Goal: Task Accomplishment & Management: Manage account settings

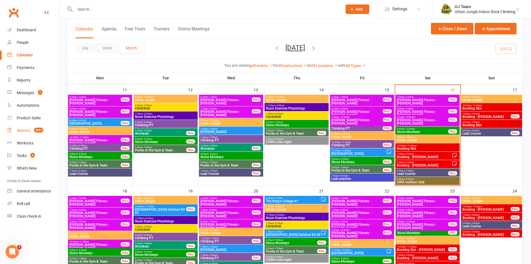
drag, startPoint x: 25, startPoint y: 132, endPoint x: 29, endPoint y: 130, distance: 5.1
click at [25, 132] on div "Waivers" at bounding box center [24, 130] width 14 height 4
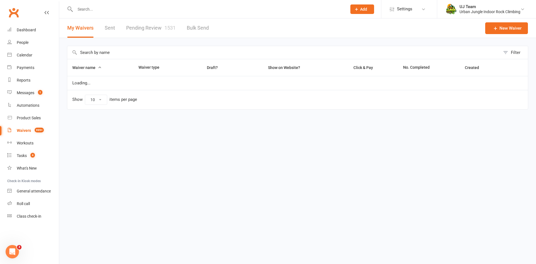
click at [155, 31] on link "Pending Review 1531" at bounding box center [150, 27] width 49 height 19
select select "25"
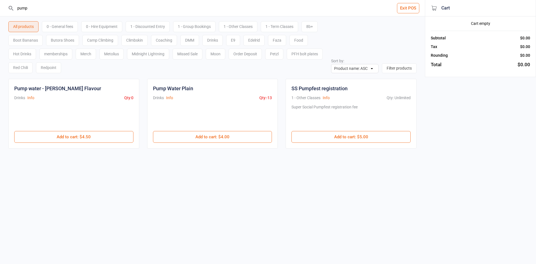
type input "pump"
click at [95, 128] on div at bounding box center [73, 117] width 119 height 27
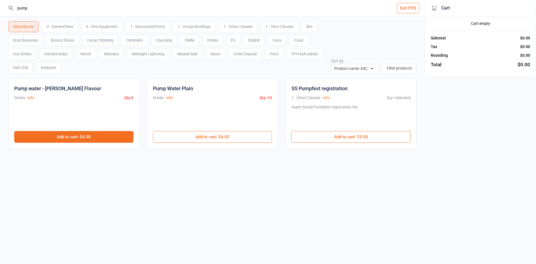
click at [93, 138] on button "Add to cart : $4.50" at bounding box center [73, 137] width 119 height 12
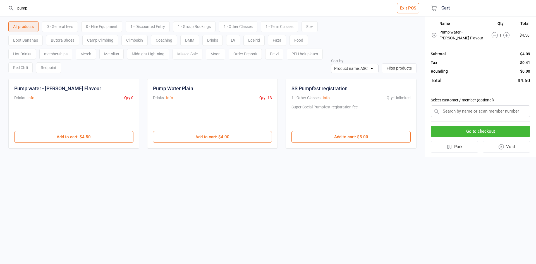
drag, startPoint x: 41, startPoint y: 3, endPoint x: 0, endPoint y: -10, distance: 42.7
click at [0, 0] on html "pump Exit POS All products 0 - General fees 0 - Hire Equipment 1 - Discounted E…" at bounding box center [268, 132] width 536 height 264
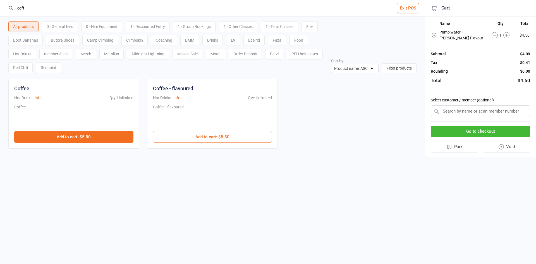
type input "coff"
click at [102, 139] on button "Add to cart : $5.00" at bounding box center [73, 137] width 119 height 12
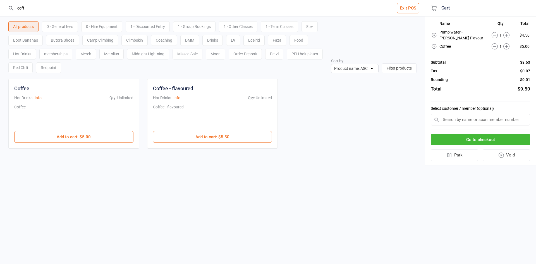
click at [501, 133] on div "Go to checkout Park Void" at bounding box center [479, 147] width 99 height 35
click at [497, 139] on button "Go to checkout" at bounding box center [479, 139] width 99 height 11
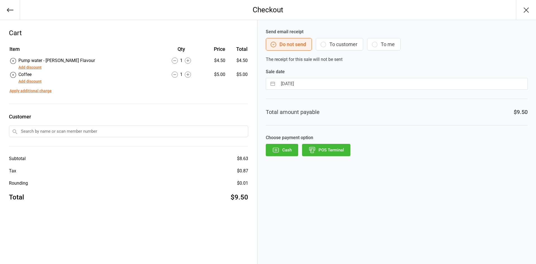
click at [341, 159] on div "Send email receipt Do not send To customer To me The receipt for this sale will…" at bounding box center [396, 142] width 278 height 244
click at [337, 154] on button "POS Terminal" at bounding box center [326, 150] width 48 height 12
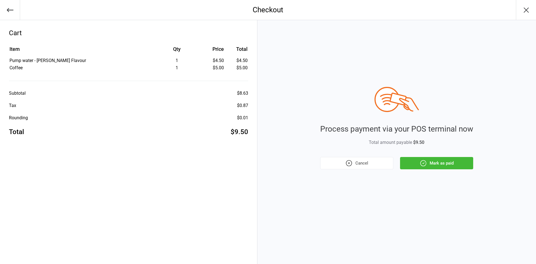
click at [441, 179] on div "Process payment via your POS terminal now Total amount payable $9.50 Cancel Mar…" at bounding box center [396, 142] width 278 height 244
click at [440, 170] on div "Process payment via your POS terminal now Total amount payable $9.50 Cancel Mar…" at bounding box center [396, 142] width 278 height 244
click at [438, 169] on button "Mark as paid" at bounding box center [436, 163] width 73 height 12
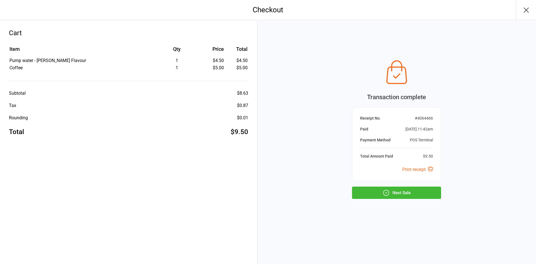
click at [394, 197] on button "Next Sale" at bounding box center [396, 192] width 89 height 12
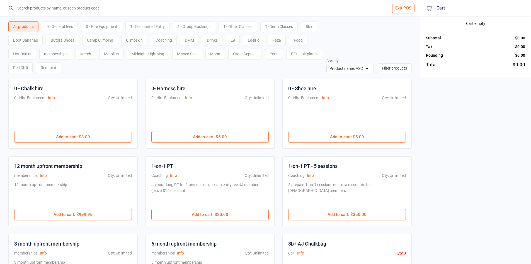
click at [77, 8] on input "search" at bounding box center [214, 8] width 398 height 16
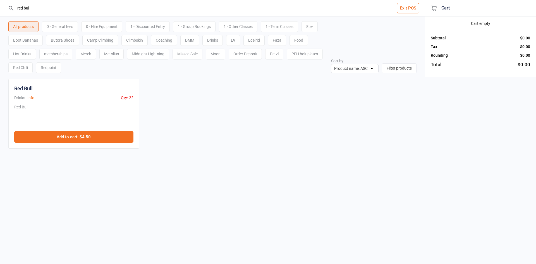
type input "red bul"
click at [68, 136] on button "Add to cart : $4.50" at bounding box center [73, 137] width 119 height 12
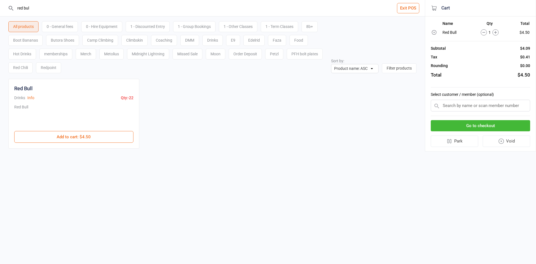
click at [484, 127] on button "Go to checkout" at bounding box center [479, 125] width 99 height 11
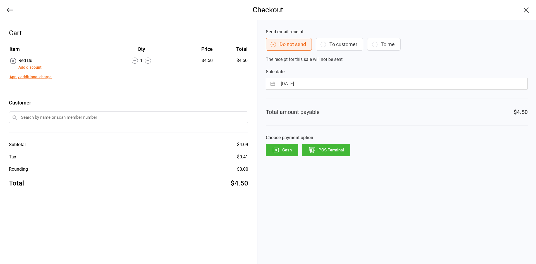
click at [328, 147] on button "POS Terminal" at bounding box center [326, 150] width 48 height 12
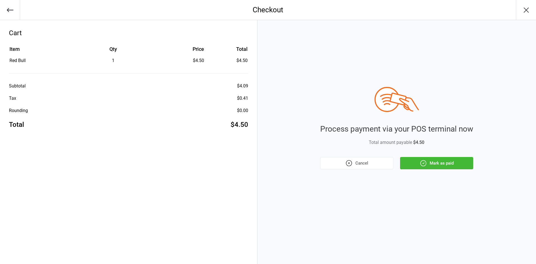
drag, startPoint x: 436, startPoint y: 167, endPoint x: 428, endPoint y: 164, distance: 7.9
click at [435, 167] on button "Mark as paid" at bounding box center [436, 163] width 73 height 12
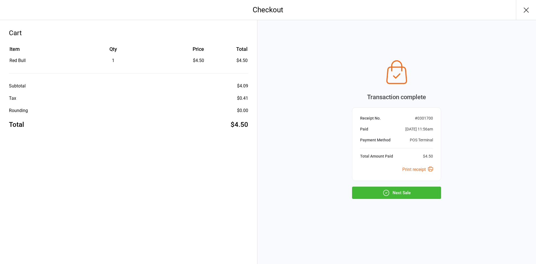
click at [357, 190] on button "Next Sale" at bounding box center [396, 192] width 89 height 12
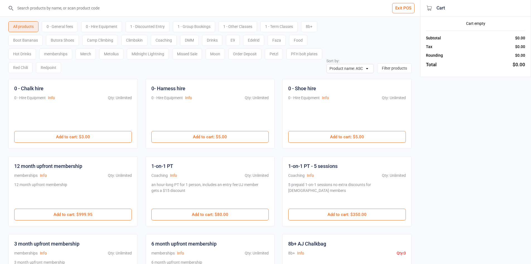
click at [64, 27] on div "0 - General fees" at bounding box center [60, 26] width 36 height 11
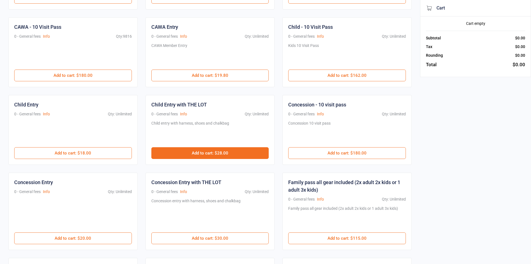
scroll to position [139, 0]
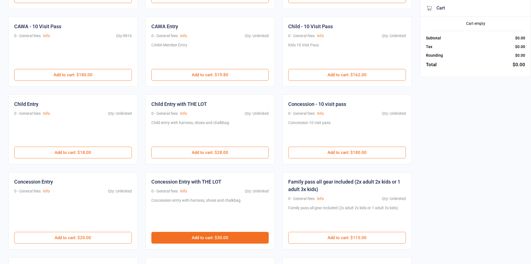
click at [220, 235] on button "Add to cart : $30.00" at bounding box center [210, 238] width 118 height 12
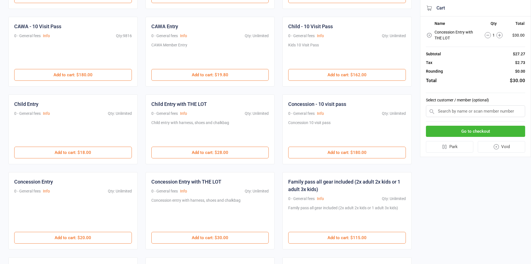
click at [462, 132] on button "Go to checkout" at bounding box center [475, 131] width 99 height 11
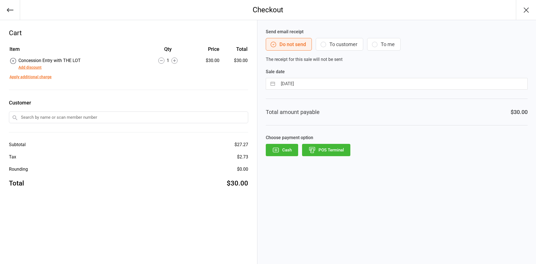
click at [336, 153] on button "POS Terminal" at bounding box center [326, 150] width 48 height 12
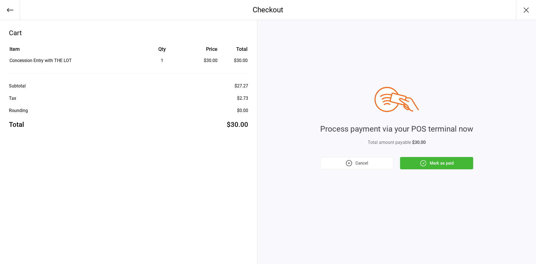
click at [424, 162] on icon "button" at bounding box center [422, 162] width 7 height 7
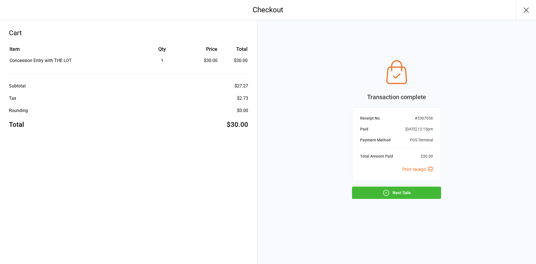
click at [417, 193] on button "Next Sale" at bounding box center [396, 192] width 89 height 12
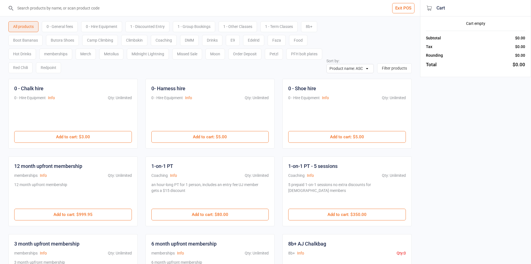
click at [74, 30] on div "0 - General fees" at bounding box center [60, 26] width 36 height 11
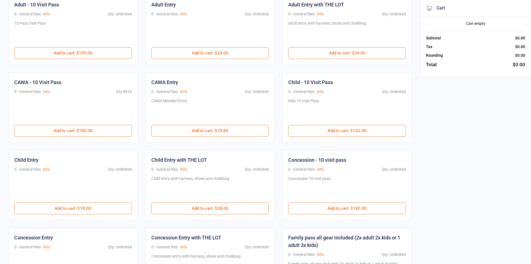
scroll to position [112, 0]
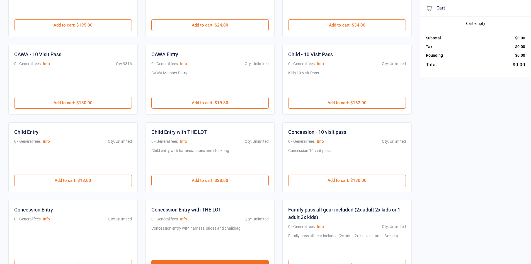
click at [244, 261] on button "Add to cart : $30.00" at bounding box center [210, 265] width 118 height 12
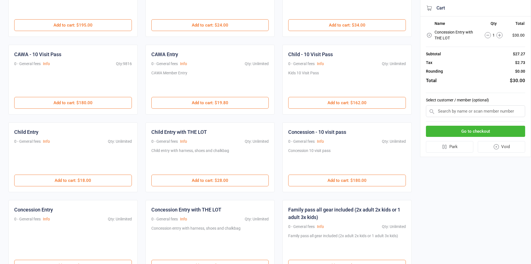
click at [460, 134] on button "Go to checkout" at bounding box center [475, 131] width 99 height 11
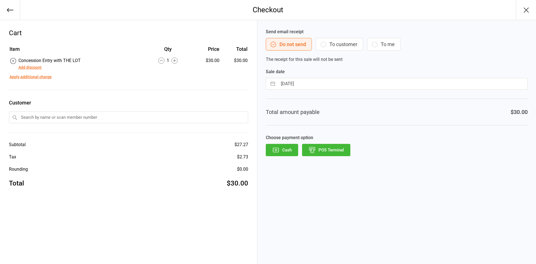
click at [344, 150] on button "POS Terminal" at bounding box center [326, 150] width 48 height 12
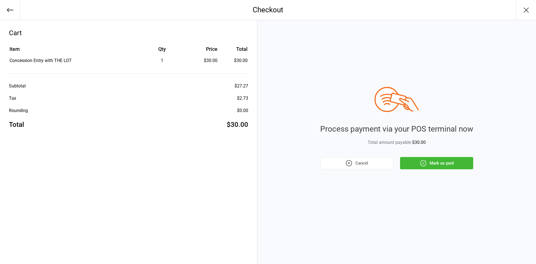
click at [457, 167] on button "Mark as paid" at bounding box center [436, 163] width 73 height 12
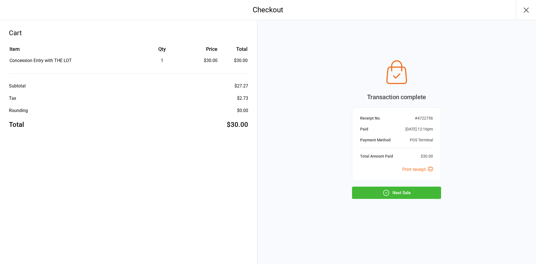
click at [410, 194] on button "Next Sale" at bounding box center [396, 192] width 89 height 12
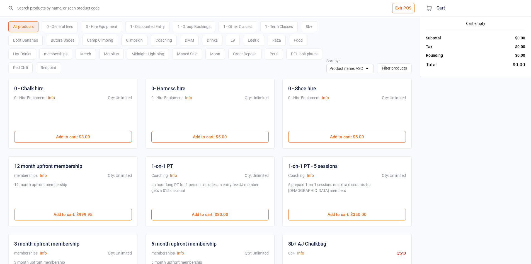
click at [65, 26] on div "0 - General fees" at bounding box center [60, 26] width 36 height 11
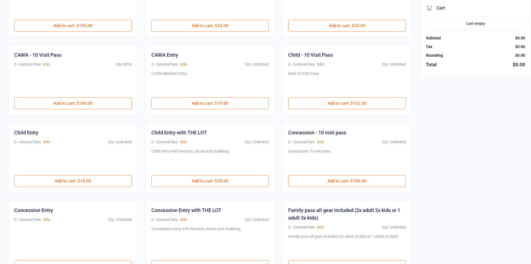
scroll to position [167, 0]
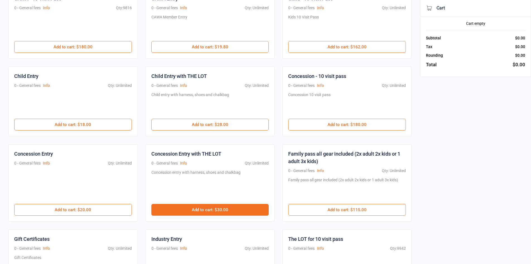
click at [209, 213] on button "Add to cart : $30.00" at bounding box center [210, 210] width 118 height 12
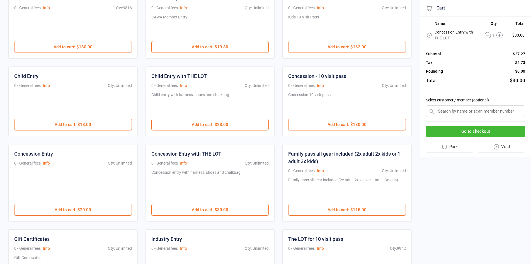
click at [481, 134] on button "Go to checkout" at bounding box center [475, 131] width 99 height 11
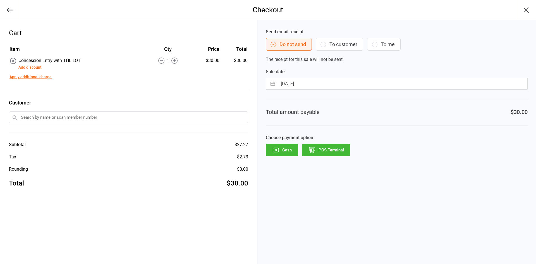
click at [341, 151] on button "POS Terminal" at bounding box center [326, 150] width 48 height 12
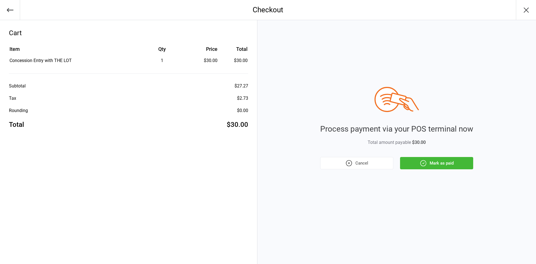
click at [412, 162] on button "Mark as paid" at bounding box center [436, 163] width 73 height 12
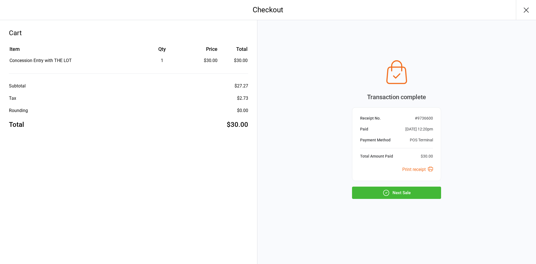
click at [414, 192] on button "Next Sale" at bounding box center [396, 192] width 89 height 12
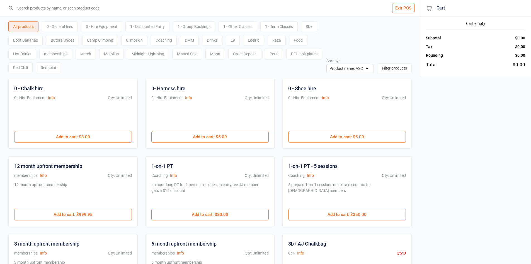
click at [85, 4] on input "search" at bounding box center [214, 8] width 398 height 16
click at [71, 8] on input "search" at bounding box center [214, 8] width 398 height 16
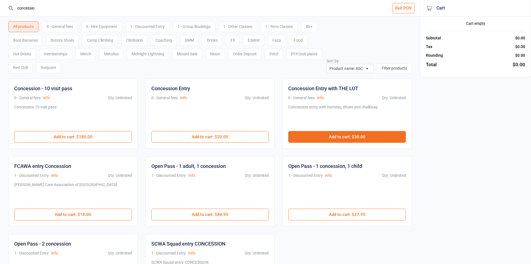
type input "concessio"
click at [379, 135] on button "Add to cart : $30.00" at bounding box center [347, 137] width 118 height 12
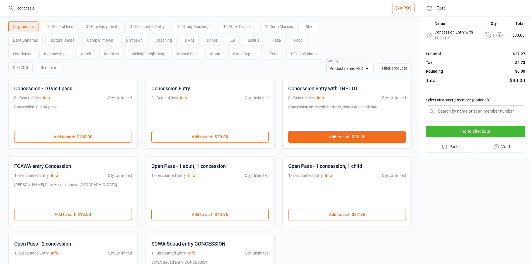
click at [379, 135] on button "Add to cart : $30.00" at bounding box center [347, 137] width 118 height 12
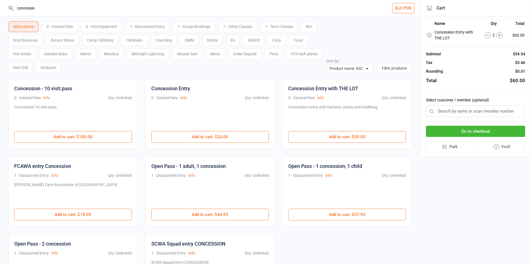
click at [436, 124] on div "Go to checkout Park Void" at bounding box center [475, 138] width 99 height 35
click at [436, 127] on button "Go to checkout" at bounding box center [475, 131] width 99 height 11
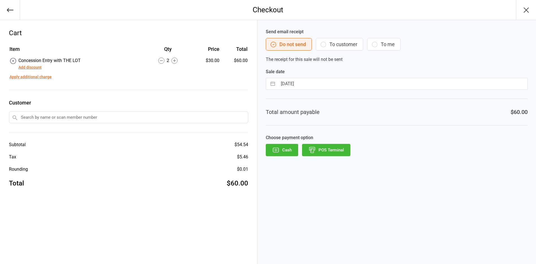
click at [331, 144] on button "POS Terminal" at bounding box center [326, 150] width 48 height 12
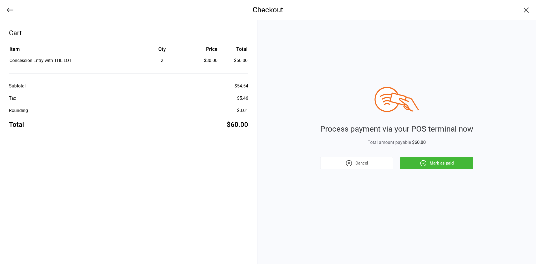
click at [413, 166] on button "Mark as paid" at bounding box center [436, 163] width 73 height 12
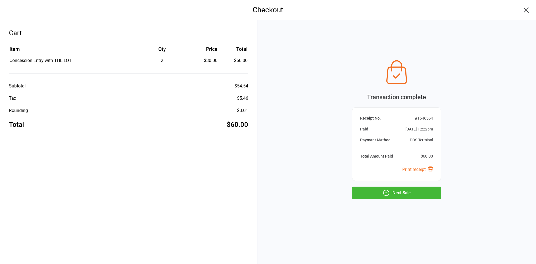
click at [399, 197] on button "Next Sale" at bounding box center [396, 192] width 89 height 12
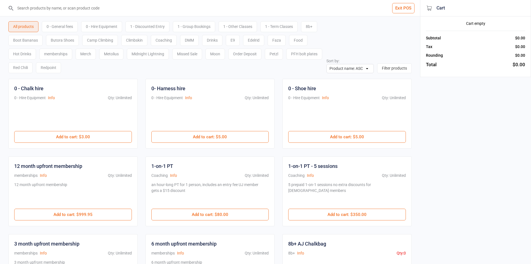
click at [81, 9] on input "search" at bounding box center [214, 8] width 398 height 16
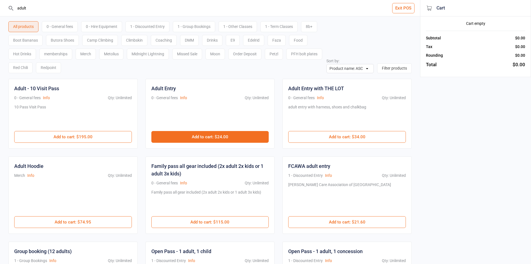
type input "adult"
click at [204, 133] on button "Add to cart : $24.00" at bounding box center [210, 137] width 118 height 12
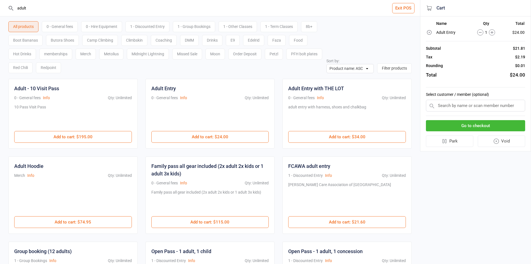
click at [505, 129] on button "Go to checkout" at bounding box center [475, 125] width 99 height 11
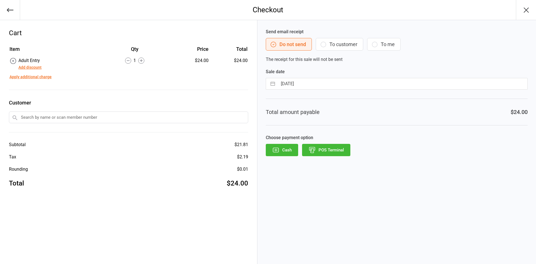
click at [308, 146] on button "POS Terminal" at bounding box center [326, 150] width 48 height 12
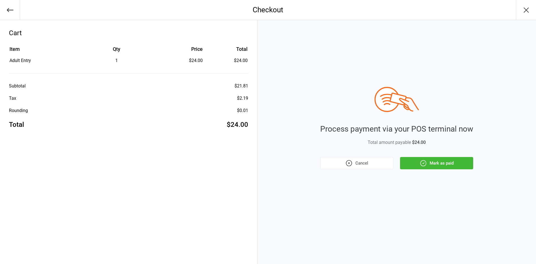
click at [432, 169] on div "Process payment via your POS terminal now Total amount payable $24.00 Cancel Ma…" at bounding box center [396, 142] width 278 height 244
click at [434, 166] on button "Mark as paid" at bounding box center [436, 163] width 73 height 12
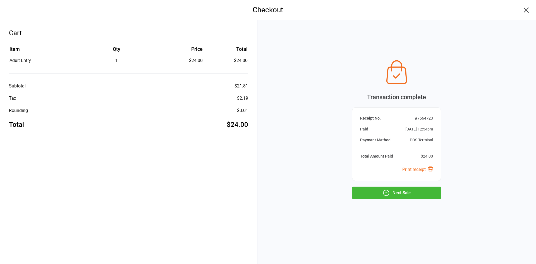
click at [434, 187] on button "Next Sale" at bounding box center [396, 192] width 89 height 12
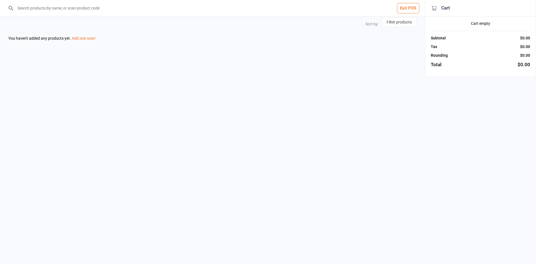
click at [436, 191] on div "Exit POS Sort by: Filter products You haven't added any products yet. Add one n…" at bounding box center [268, 132] width 536 height 264
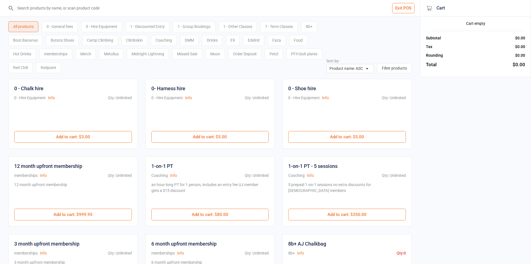
click at [460, 184] on div "Exit POS All products 0 - General fees 0 - Hire Equipment 1 - Discounted Entry …" at bounding box center [265, 244] width 531 height 489
click at [102, 11] on input "search" at bounding box center [214, 8] width 398 height 16
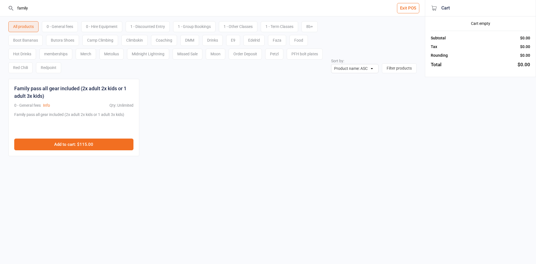
click at [91, 143] on button "Add to cart : $115.00" at bounding box center [73, 144] width 119 height 12
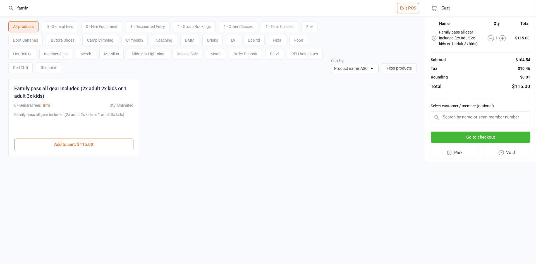
click at [434, 37] on icon at bounding box center [434, 38] width 6 height 6
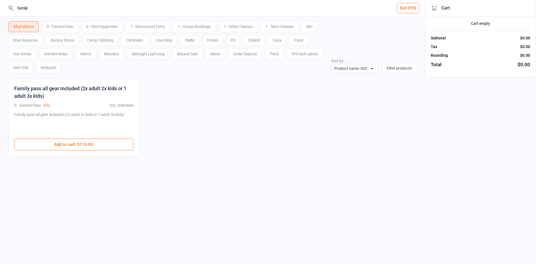
drag, startPoint x: 77, startPoint y: 8, endPoint x: 0, endPoint y: 38, distance: 82.2
click at [0, 38] on div "family Exit POS All products 0 - General fees 0 - Hire Equipment 1 - Discounted…" at bounding box center [212, 86] width 425 height 172
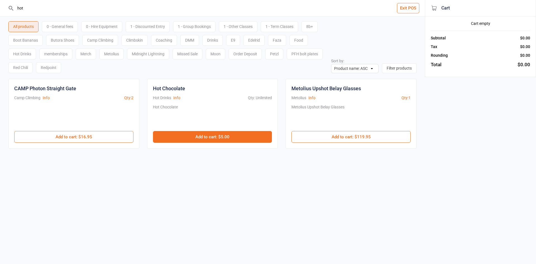
type input "hot"
click at [188, 134] on button "Add to cart : $5.00" at bounding box center [212, 137] width 119 height 12
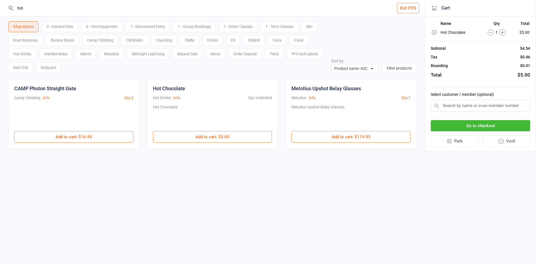
click at [455, 123] on button "Go to checkout" at bounding box center [479, 125] width 99 height 11
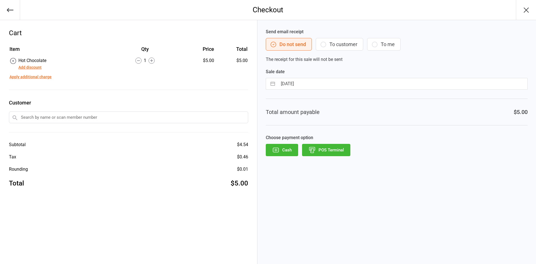
click at [338, 146] on button "POS Terminal" at bounding box center [326, 150] width 48 height 12
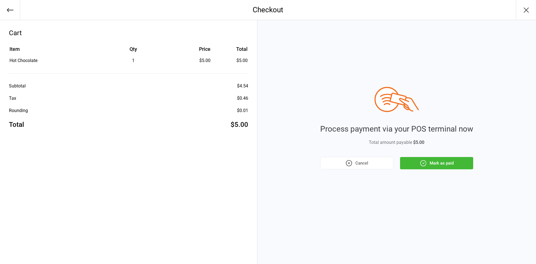
click at [419, 162] on button "Mark as paid" at bounding box center [436, 163] width 73 height 12
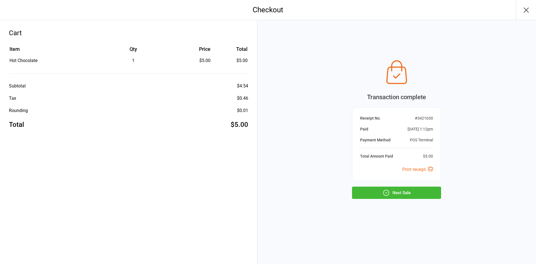
click at [405, 195] on button "Next Sale" at bounding box center [396, 192] width 89 height 12
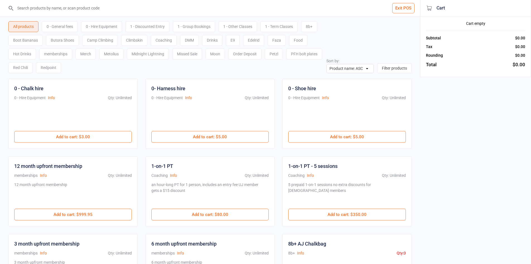
click at [200, 8] on input "search" at bounding box center [214, 8] width 398 height 16
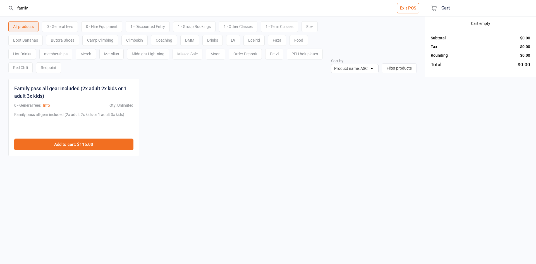
type input "family"
click at [107, 150] on button "Add to cart : $115.00" at bounding box center [73, 144] width 119 height 12
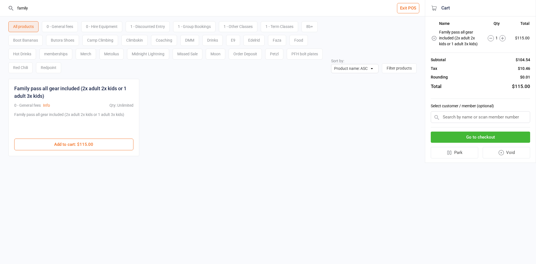
click at [503, 141] on button "Go to checkout" at bounding box center [479, 136] width 99 height 11
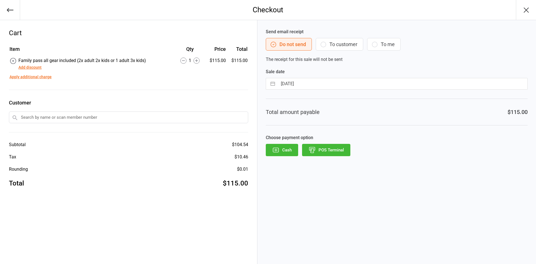
click at [330, 151] on button "POS Terminal" at bounding box center [326, 150] width 48 height 12
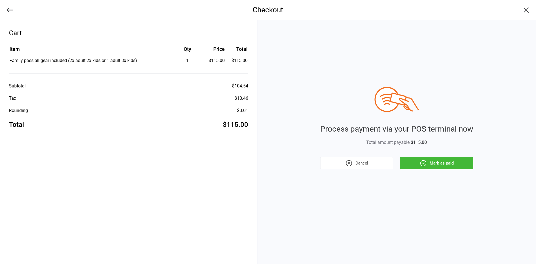
click at [437, 165] on button "Mark as paid" at bounding box center [436, 163] width 73 height 12
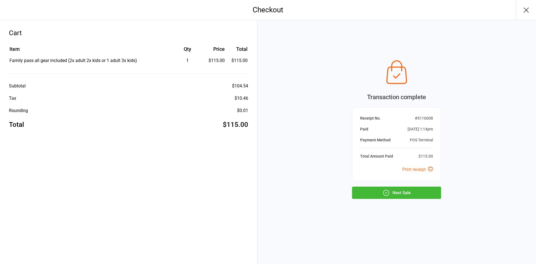
click at [385, 189] on icon "button" at bounding box center [385, 192] width 7 height 7
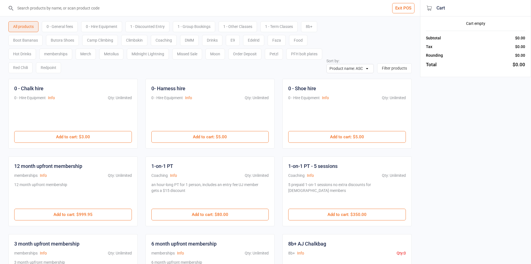
click at [82, 11] on input "search" at bounding box center [214, 8] width 398 height 16
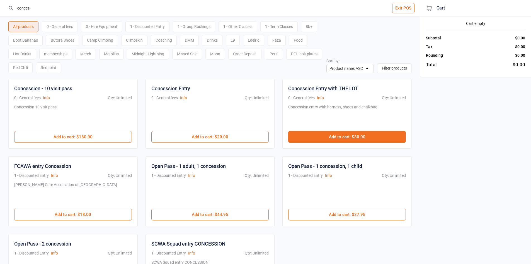
type input "conces"
click at [314, 136] on button "Add to cart : $30.00" at bounding box center [347, 137] width 118 height 12
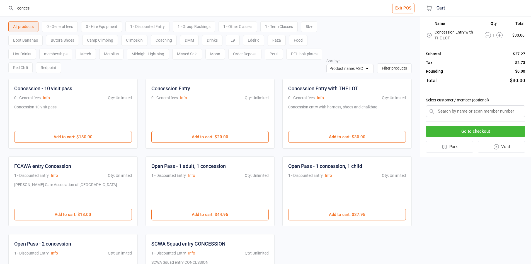
click at [499, 37] on icon at bounding box center [500, 35] width 6 height 6
click at [476, 131] on button "Go to checkout" at bounding box center [475, 131] width 99 height 11
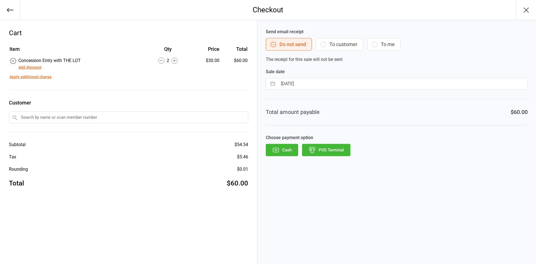
click at [348, 151] on button "POS Terminal" at bounding box center [326, 150] width 48 height 12
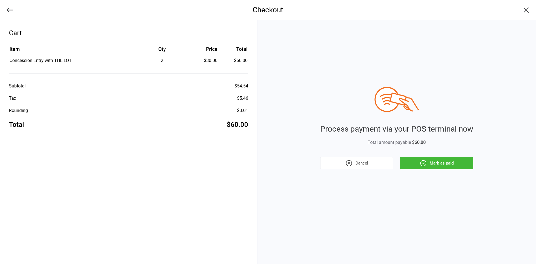
click at [429, 155] on div "Process payment via your POS terminal now Total amount payable $60.00 Cancel Ma…" at bounding box center [396, 128] width 153 height 82
click at [439, 163] on button "Mark as paid" at bounding box center [436, 163] width 73 height 12
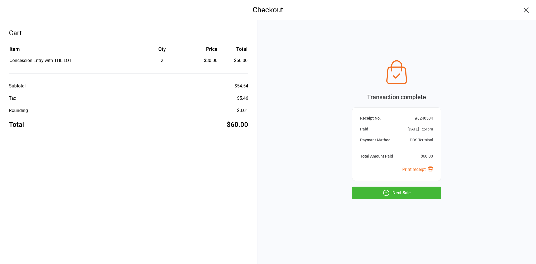
click at [391, 190] on button "Next Sale" at bounding box center [396, 192] width 89 height 12
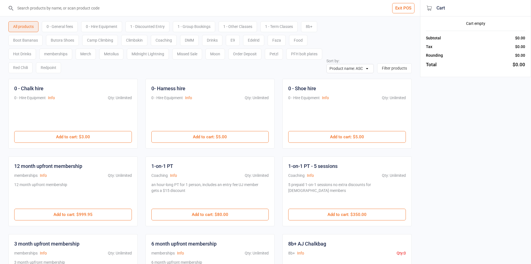
click at [61, 0] on input "search" at bounding box center [214, 8] width 398 height 16
click at [73, 10] on input "search" at bounding box center [214, 8] width 398 height 16
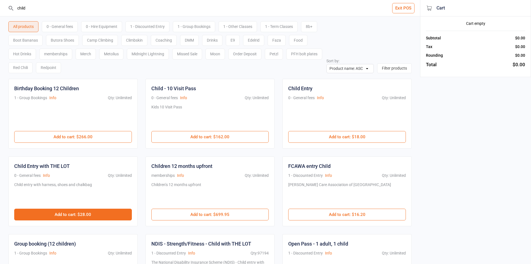
click at [122, 219] on button "Add to cart : $28.00" at bounding box center [73, 214] width 118 height 12
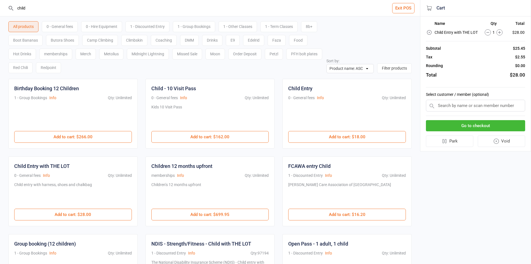
click at [95, 25] on div "0 - Hire Equipment" at bounding box center [101, 26] width 41 height 11
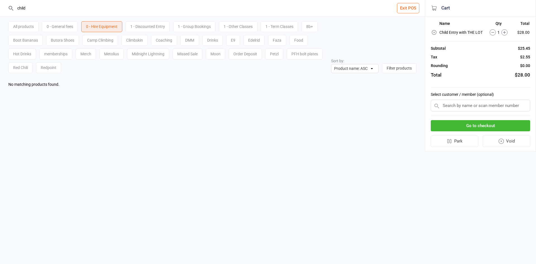
drag, startPoint x: 54, startPoint y: 9, endPoint x: 9, endPoint y: 8, distance: 44.6
click at [9, 8] on div "child" at bounding box center [212, 8] width 409 height 16
type input "\"
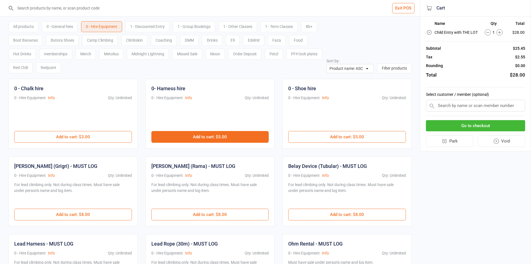
click at [185, 134] on button "Add to cart : $5.00" at bounding box center [210, 137] width 118 height 12
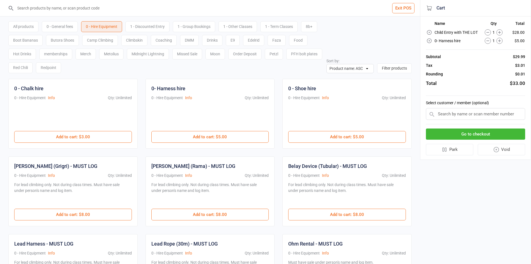
click at [462, 133] on button "Go to checkout" at bounding box center [475, 133] width 99 height 11
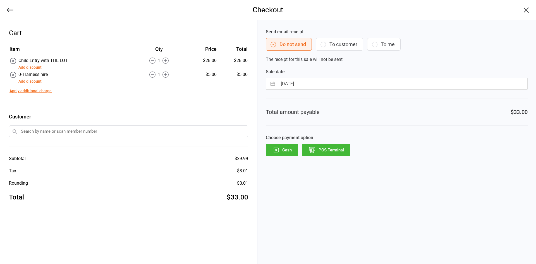
click at [326, 150] on button "POS Terminal" at bounding box center [326, 150] width 48 height 12
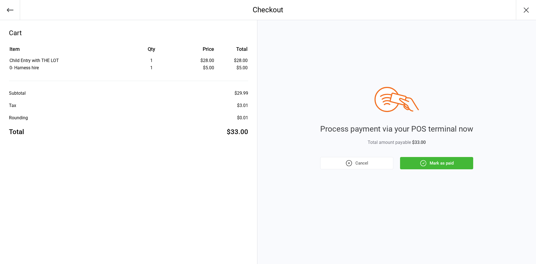
click at [435, 159] on button "Mark as paid" at bounding box center [436, 163] width 73 height 12
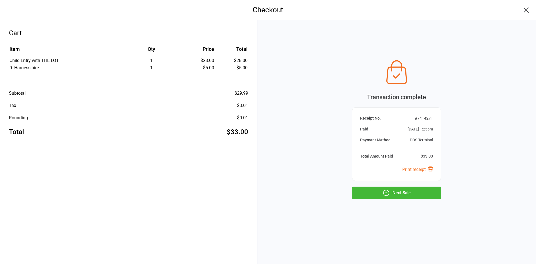
click at [431, 185] on div "Transaction complete Receipt No. # 7414271 Paid Aug 16, 2025 1:25pm Payment Met…" at bounding box center [396, 127] width 89 height 141
click at [432, 191] on button "Next Sale" at bounding box center [396, 192] width 89 height 12
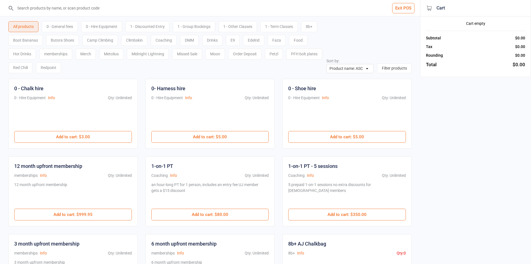
click at [57, 11] on input "search" at bounding box center [214, 8] width 398 height 16
click at [61, 28] on div "0 - General fees" at bounding box center [60, 26] width 36 height 11
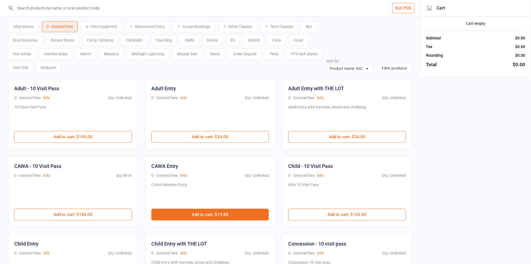
click at [203, 213] on button "Add to cart : $19.80" at bounding box center [210, 214] width 118 height 12
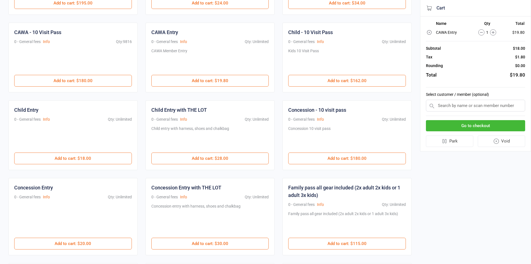
scroll to position [167, 0]
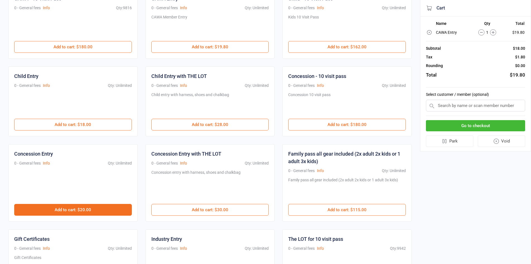
click at [102, 214] on button "Add to cart : $20.00" at bounding box center [73, 210] width 118 height 12
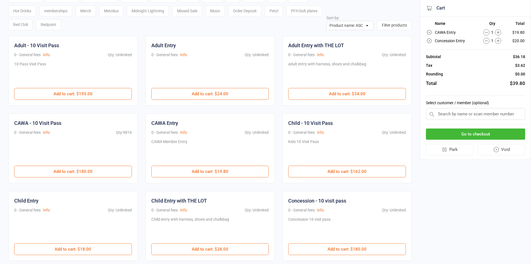
scroll to position [0, 0]
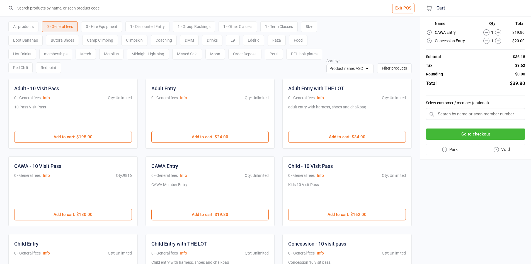
click at [25, 24] on div "All products" at bounding box center [23, 26] width 30 height 11
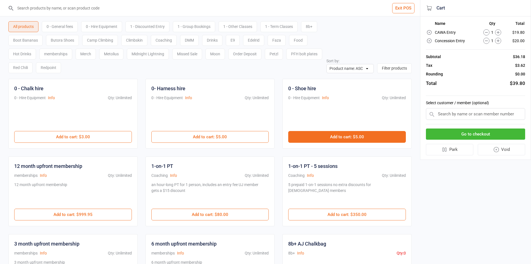
click at [322, 135] on button "Add to cart : $5.00" at bounding box center [347, 137] width 118 height 12
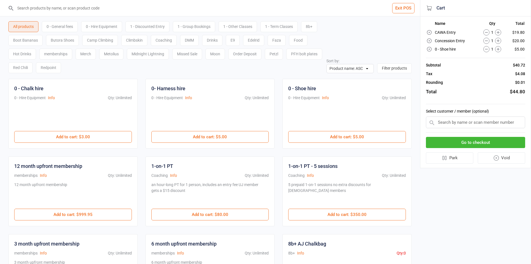
click at [495, 142] on button "Go to checkout" at bounding box center [475, 142] width 99 height 11
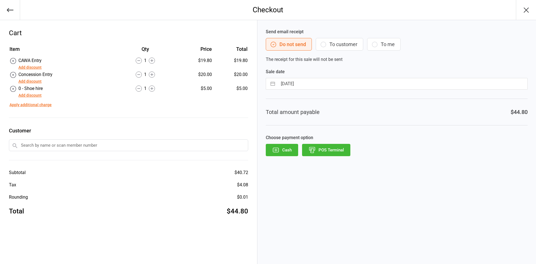
click at [333, 156] on div "Send email receipt Do not send To customer To me The receipt for this sale will…" at bounding box center [396, 142] width 278 height 244
click at [332, 150] on button "POS Terminal" at bounding box center [326, 150] width 48 height 12
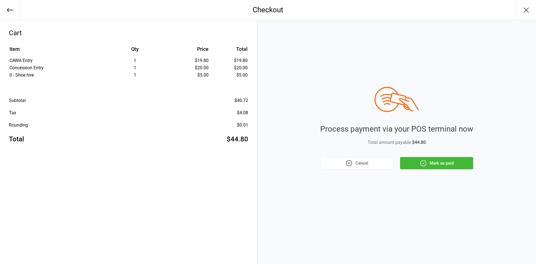
click at [437, 165] on button "Mark as paid" at bounding box center [436, 163] width 73 height 12
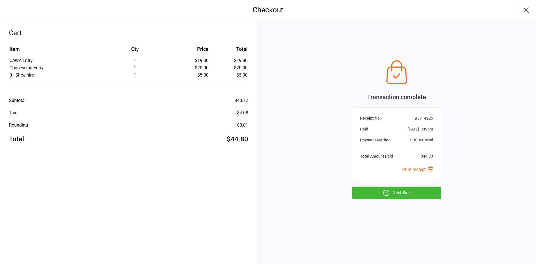
click at [406, 194] on button "Next Sale" at bounding box center [396, 192] width 89 height 12
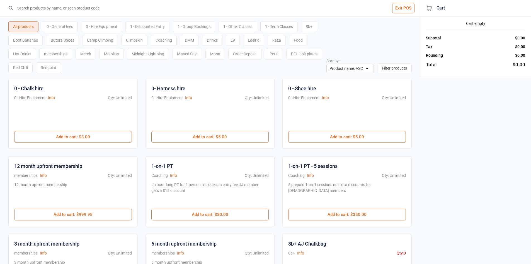
drag, startPoint x: 112, startPoint y: 11, endPoint x: 112, endPoint y: 8, distance: 3.2
click at [112, 8] on input "search" at bounding box center [214, 8] width 398 height 16
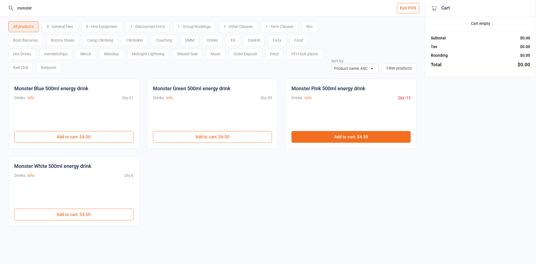
type input "monster"
click at [312, 139] on button "Add to cart : $4.50" at bounding box center [350, 137] width 119 height 12
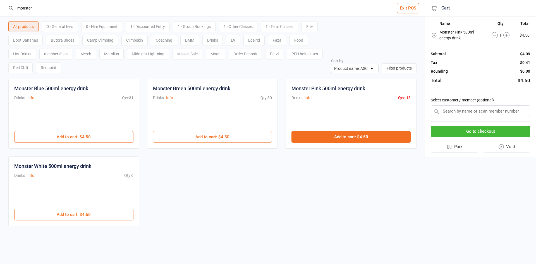
click at [312, 139] on button "Add to cart : $4.50" at bounding box center [350, 137] width 119 height 12
click at [456, 128] on button "Go to checkout" at bounding box center [479, 131] width 99 height 11
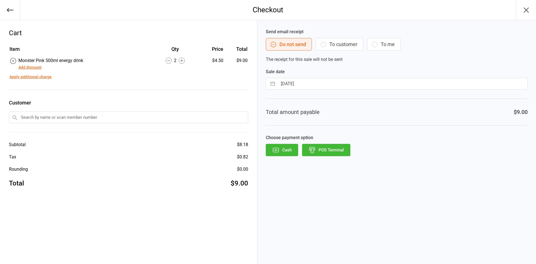
click at [331, 147] on button "POS Terminal" at bounding box center [326, 150] width 48 height 12
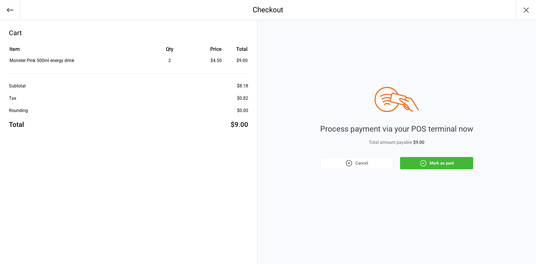
drag, startPoint x: 432, startPoint y: 163, endPoint x: 428, endPoint y: 163, distance: 4.5
click at [432, 163] on button "Mark as paid" at bounding box center [436, 163] width 73 height 12
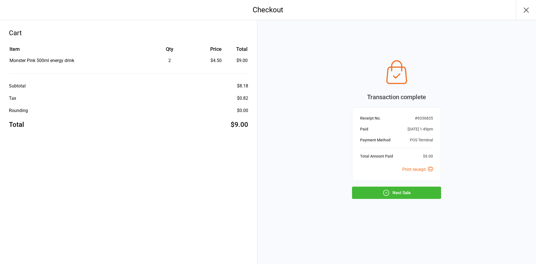
click at [399, 194] on button "Next Sale" at bounding box center [396, 192] width 89 height 12
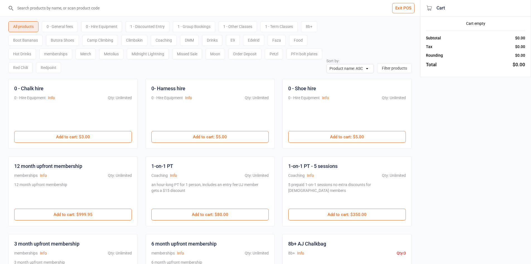
click at [50, 8] on input "search" at bounding box center [214, 8] width 398 height 16
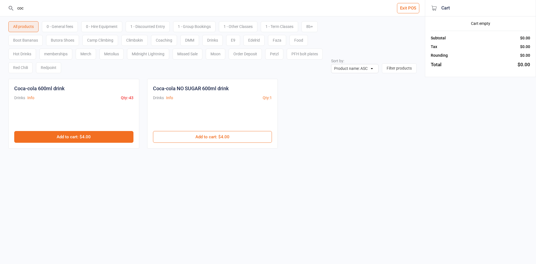
type input "coc"
click at [78, 140] on button "Add to cart : $4.00" at bounding box center [73, 137] width 119 height 12
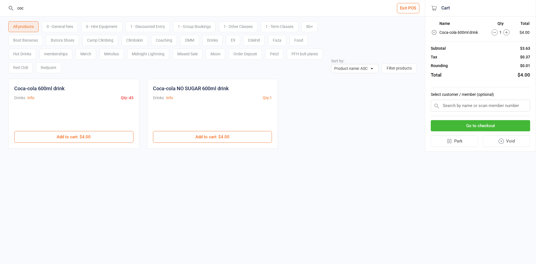
click at [482, 126] on button "Go to checkout" at bounding box center [479, 125] width 99 height 11
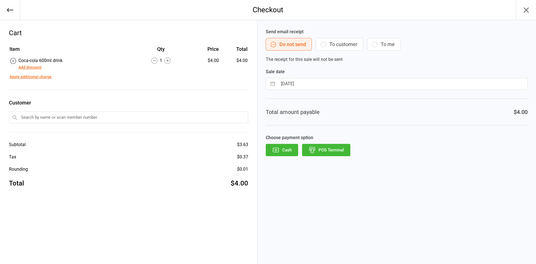
click at [334, 150] on button "POS Terminal" at bounding box center [326, 150] width 48 height 12
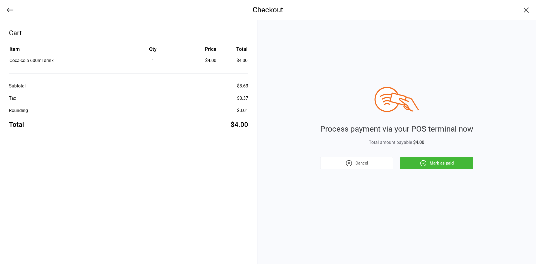
click at [425, 158] on button "Mark as paid" at bounding box center [436, 163] width 73 height 12
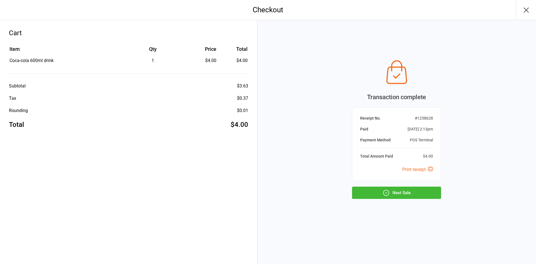
click at [401, 196] on button "Next Sale" at bounding box center [396, 192] width 89 height 12
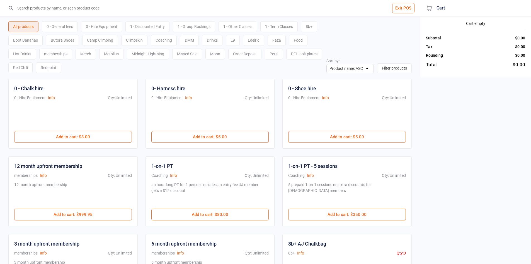
click at [96, 10] on input "search" at bounding box center [214, 8] width 398 height 16
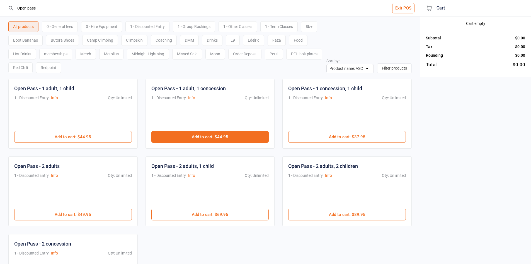
scroll to position [28, 0]
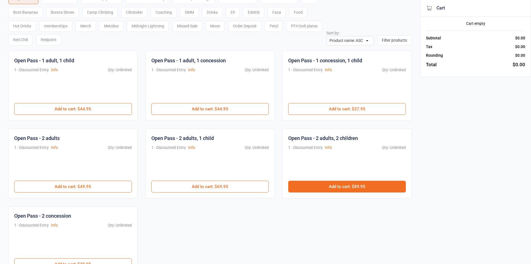
type input "Open pass"
click at [368, 187] on button "Add to cart : $89.95" at bounding box center [347, 186] width 118 height 12
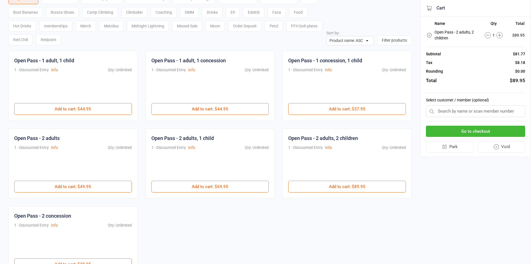
click at [467, 131] on button "Go to checkout" at bounding box center [475, 131] width 99 height 11
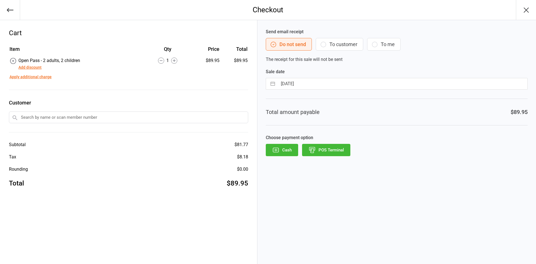
click at [40, 68] on button "Add discount" at bounding box center [29, 67] width 23 height 6
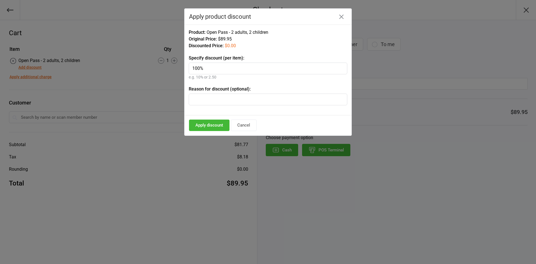
type input "100%"
click at [213, 123] on button "Apply discount" at bounding box center [209, 124] width 40 height 11
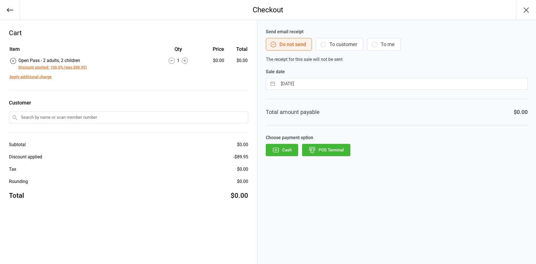
click at [331, 153] on button "POS Terminal" at bounding box center [326, 150] width 48 height 12
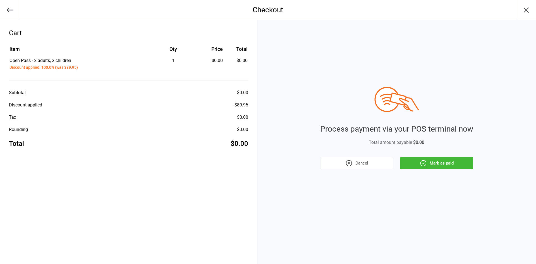
click at [433, 162] on button "Mark as paid" at bounding box center [436, 163] width 73 height 12
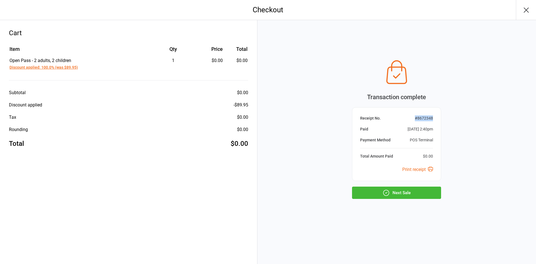
drag, startPoint x: 437, startPoint y: 119, endPoint x: 409, endPoint y: 117, distance: 28.2
click at [409, 117] on div "Receipt No. # 8672348 Paid Aug 16, 2025 2:40pm Payment Method POS Terminal Tota…" at bounding box center [396, 144] width 89 height 74
copy div "# 8672348"
click at [381, 191] on button "Next Sale" at bounding box center [396, 192] width 89 height 12
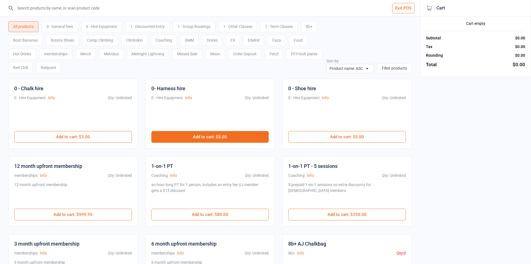
click at [229, 133] on button "Add to cart : $5.00" at bounding box center [210, 137] width 118 height 12
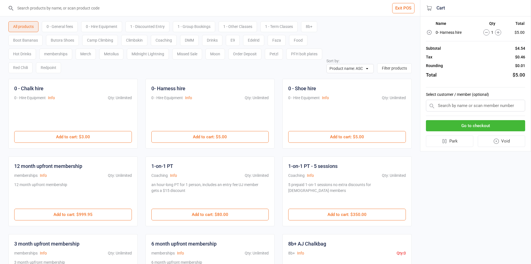
click at [58, 26] on div "0 - General fees" at bounding box center [60, 26] width 36 height 11
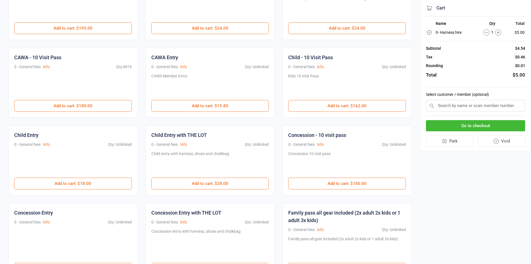
scroll to position [112, 0]
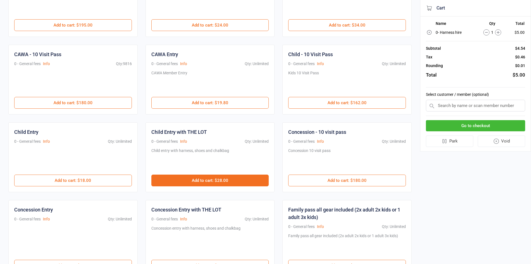
click at [201, 181] on button "Add to cart : $28.00" at bounding box center [210, 180] width 118 height 12
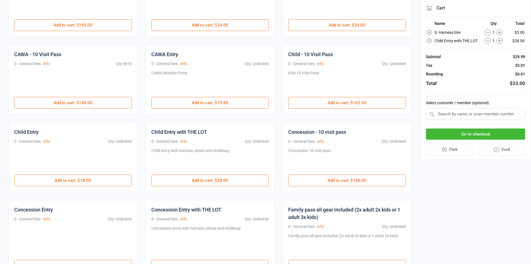
click at [466, 135] on button "Go to checkout" at bounding box center [475, 133] width 99 height 11
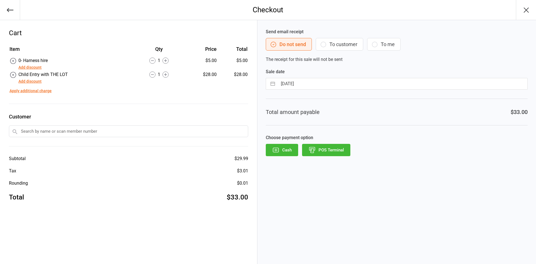
click at [319, 151] on button "POS Terminal" at bounding box center [326, 150] width 48 height 12
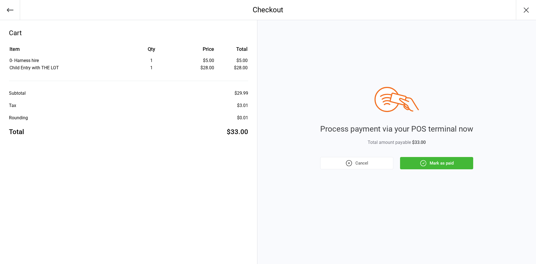
click at [446, 165] on button "Mark as paid" at bounding box center [436, 163] width 73 height 12
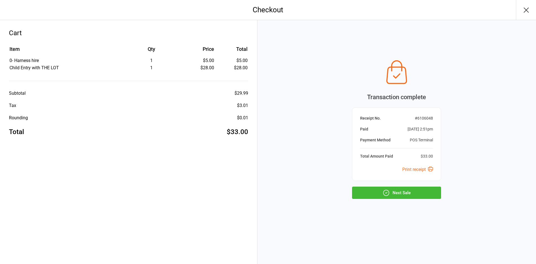
click at [424, 196] on button "Next Sale" at bounding box center [396, 192] width 89 height 12
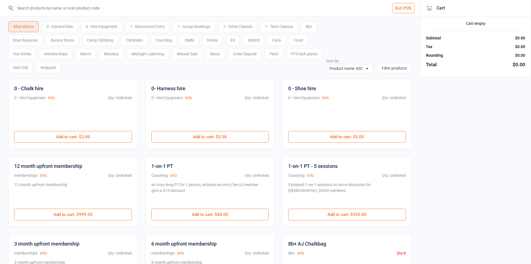
click at [514, 122] on div "Exit POS All products 0 - General fees 0 - Hire Equipment 1 - Discounted Entry …" at bounding box center [265, 244] width 531 height 489
click at [529, 143] on div "Exit POS All products 0 - General fees 0 - Hire Equipment 1 - Discounted Entry …" at bounding box center [265, 244] width 531 height 489
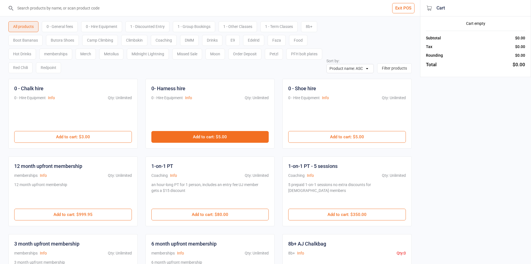
click at [194, 134] on button "Add to cart : $5.00" at bounding box center [210, 137] width 118 height 12
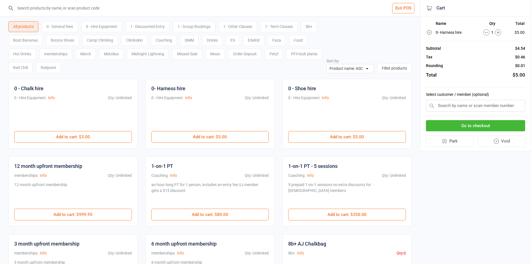
click at [65, 21] on div "0 - General fees" at bounding box center [60, 26] width 36 height 11
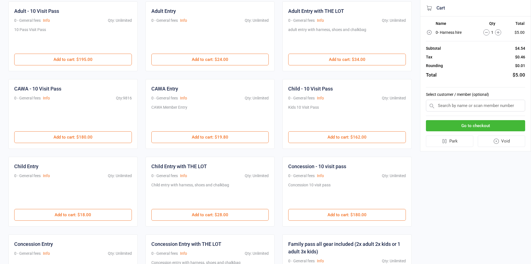
scroll to position [84, 0]
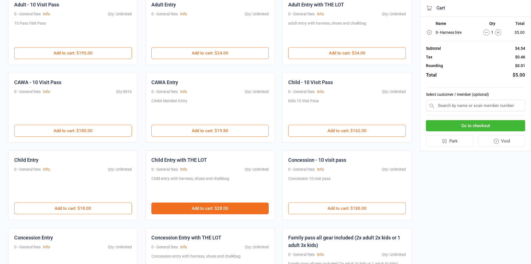
click at [217, 204] on button "Add to cart : $28.00" at bounding box center [210, 208] width 118 height 12
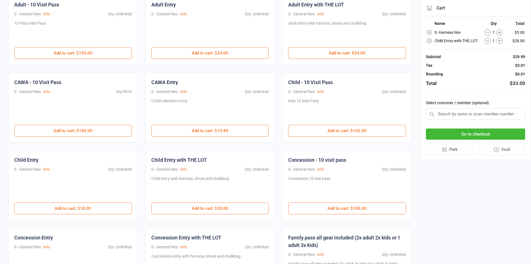
click at [505, 136] on button "Go to checkout" at bounding box center [475, 133] width 99 height 11
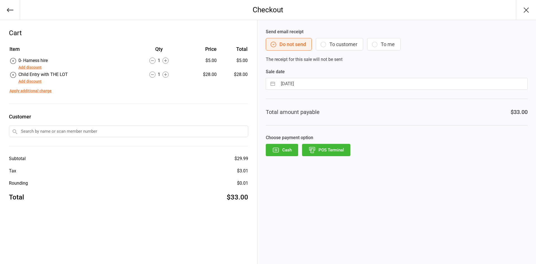
click at [327, 152] on button "POS Terminal" at bounding box center [326, 150] width 48 height 12
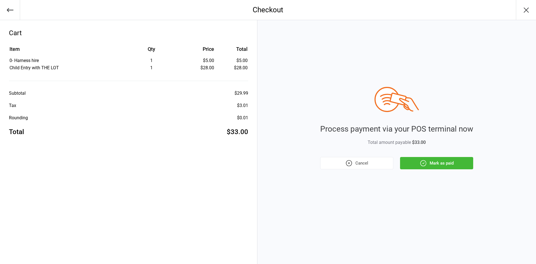
click at [420, 167] on button "Mark as paid" at bounding box center [436, 163] width 73 height 12
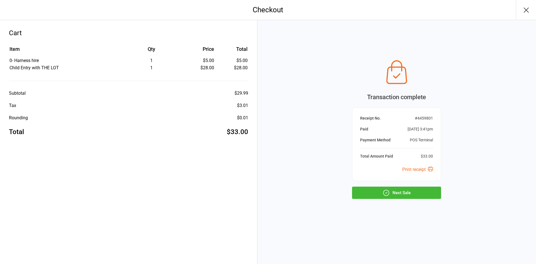
click at [416, 189] on button "Next Sale" at bounding box center [396, 192] width 89 height 12
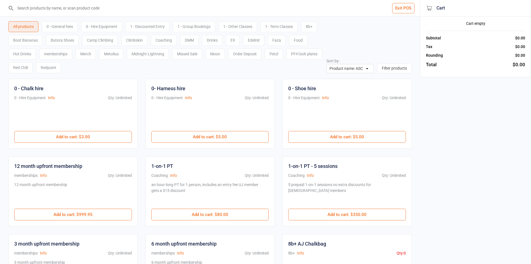
click at [21, 8] on input "search" at bounding box center [214, 8] width 398 height 16
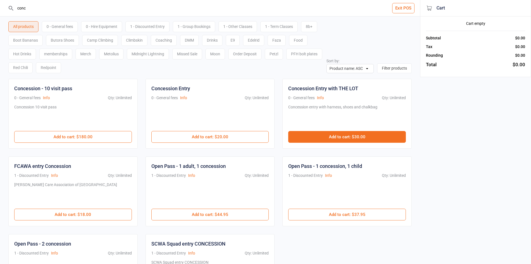
type input "conc"
click at [323, 134] on button "Add to cart : $30.00" at bounding box center [347, 137] width 118 height 12
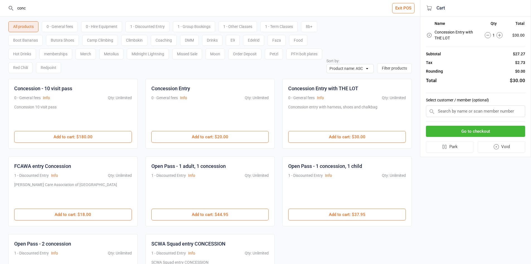
click at [369, 51] on div "All products 0 - General fees 0 - Hire Equipment 1 - Discounted Entry 1 - Group…" at bounding box center [210, 44] width 404 height 57
click at [496, 131] on button "Go to checkout" at bounding box center [475, 131] width 99 height 11
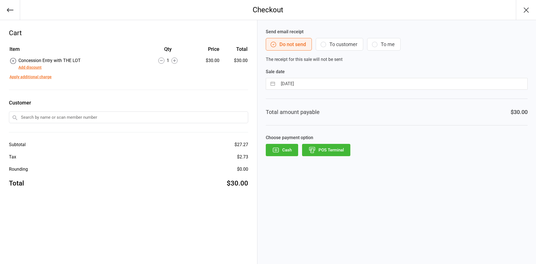
click at [340, 148] on button "POS Terminal" at bounding box center [326, 150] width 48 height 12
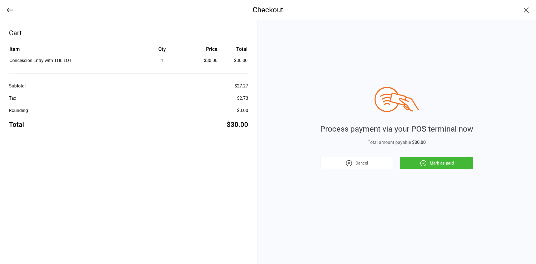
click at [428, 166] on button "Mark as paid" at bounding box center [436, 163] width 73 height 12
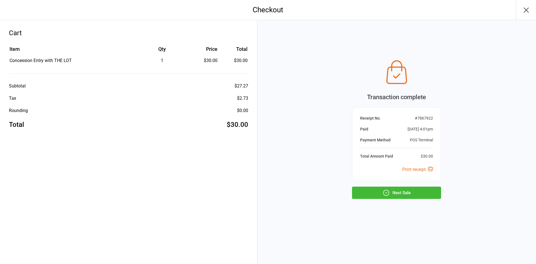
click at [392, 200] on div "Transaction complete Receipt No. # 7867922 Paid Aug 16, 2025 4:01pm Payment Met…" at bounding box center [396, 142] width 278 height 244
click at [392, 192] on button "Next Sale" at bounding box center [396, 192] width 89 height 12
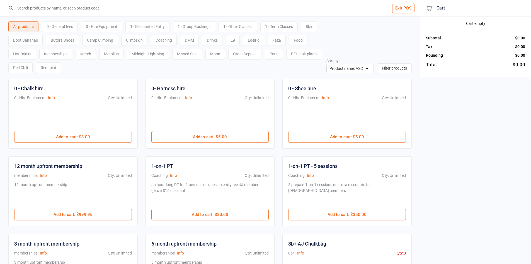
click at [165, 10] on input "search" at bounding box center [214, 8] width 398 height 16
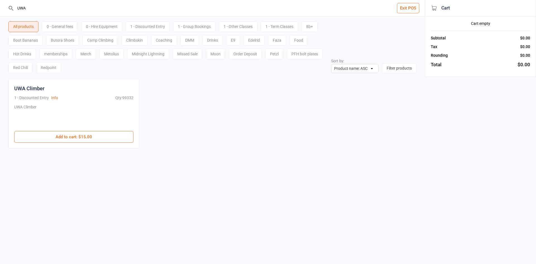
type input "UWA"
click at [90, 147] on div "UWA Climber 1 - Discounted Entry Info Qty: 99332 UWA Climber $15.00 Add to cart…" at bounding box center [73, 114] width 131 height 70
click at [97, 145] on div "UWA Climber 1 - Discounted Entry Info Qty: 99332 UWA Climber $15.00 Add to cart…" at bounding box center [73, 114] width 131 height 70
click at [102, 143] on div "UWA Climber 1 - Discounted Entry Info Qty: 99332 UWA Climber $15.00 Add to cart…" at bounding box center [73, 114] width 131 height 70
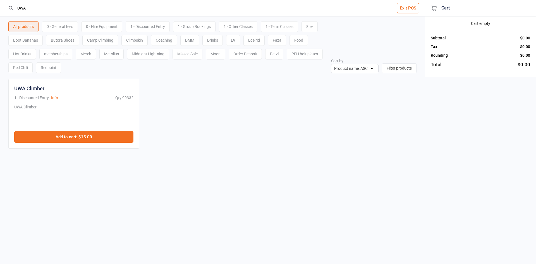
click at [108, 142] on button "Add to cart : $15.00" at bounding box center [73, 137] width 119 height 12
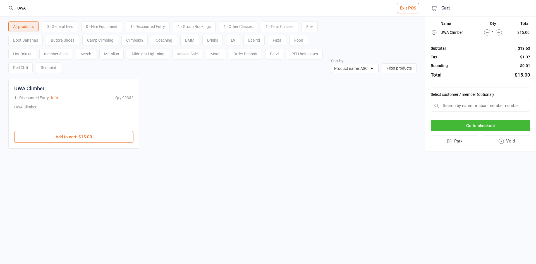
click at [481, 129] on button "Go to checkout" at bounding box center [479, 125] width 99 height 11
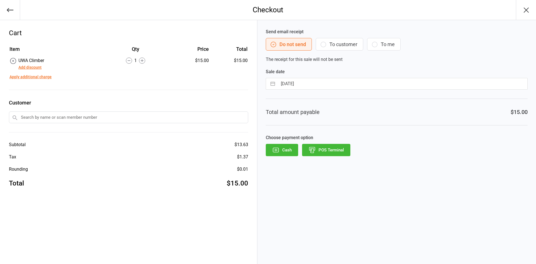
click at [321, 152] on button "POS Terminal" at bounding box center [326, 150] width 48 height 12
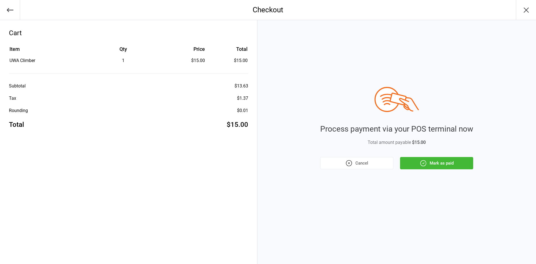
click at [445, 164] on button "Mark as paid" at bounding box center [436, 163] width 73 height 12
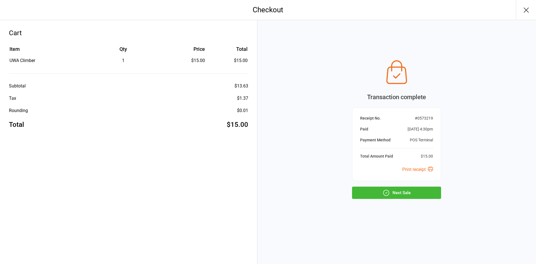
click at [409, 191] on button "Next Sale" at bounding box center [396, 192] width 89 height 12
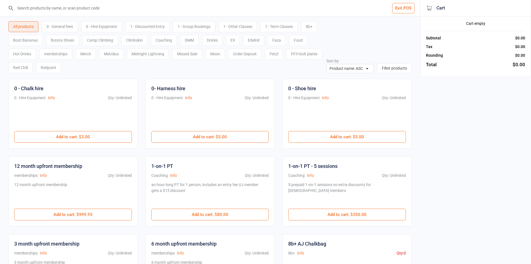
click at [67, 3] on input "search" at bounding box center [214, 8] width 398 height 16
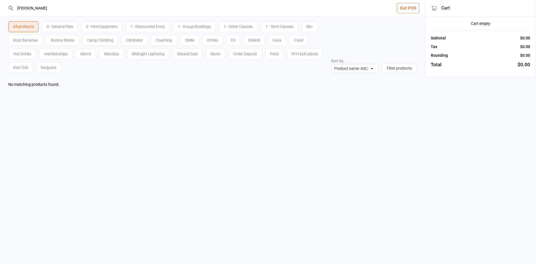
drag, startPoint x: 73, startPoint y: 11, endPoint x: 12, endPoint y: 6, distance: 61.2
click at [12, 6] on div "daniel tarta" at bounding box center [212, 8] width 409 height 16
click at [46, 12] on input "daniel tarta" at bounding box center [216, 8] width 402 height 16
type input "d"
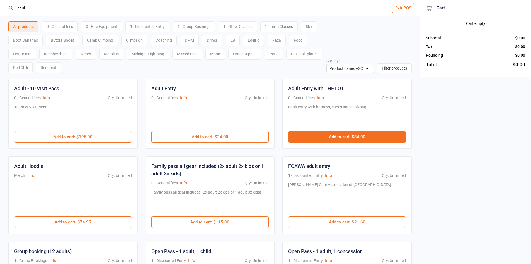
type input "adul"
click at [359, 138] on button "Add to cart : $34.00" at bounding box center [347, 137] width 118 height 12
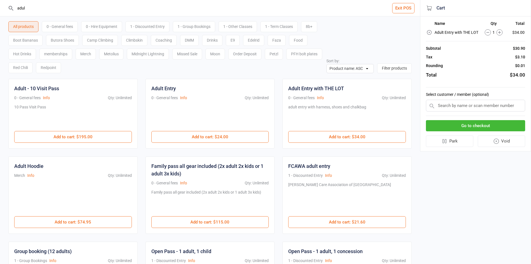
click at [363, 33] on div "All products 0 - General fees 0 - Hire Equipment 1 - Discounted Entry 1 - Group…" at bounding box center [210, 44] width 404 height 57
click at [466, 125] on button "Go to checkout" at bounding box center [475, 125] width 99 height 11
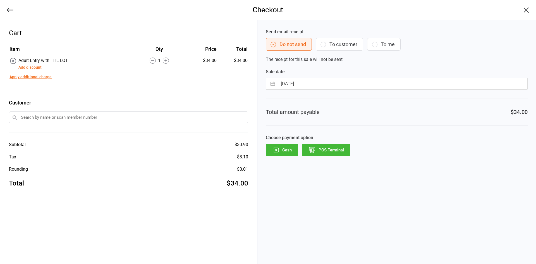
click at [319, 147] on button "POS Terminal" at bounding box center [326, 150] width 48 height 12
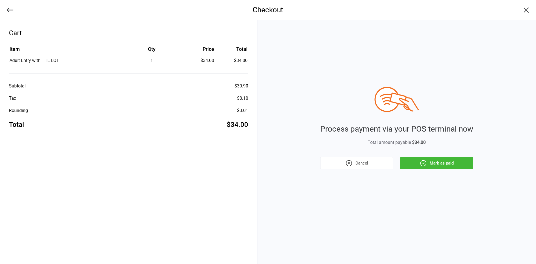
click at [413, 164] on button "Mark as paid" at bounding box center [436, 163] width 73 height 12
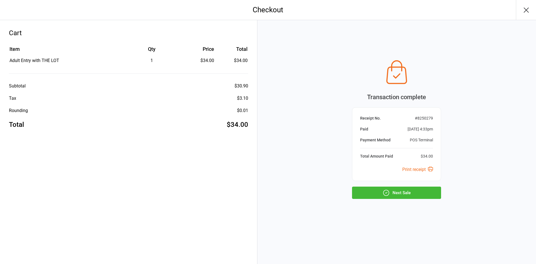
click at [432, 201] on div "Transaction complete Receipt No. # 8250279 Paid Aug 16, 2025 4:33pm Payment Met…" at bounding box center [396, 142] width 278 height 244
click at [425, 192] on button "Next Sale" at bounding box center [396, 192] width 89 height 12
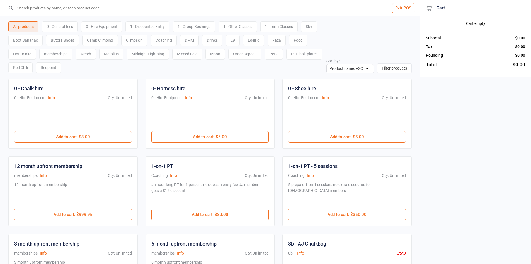
click at [324, 11] on input "search" at bounding box center [214, 8] width 398 height 16
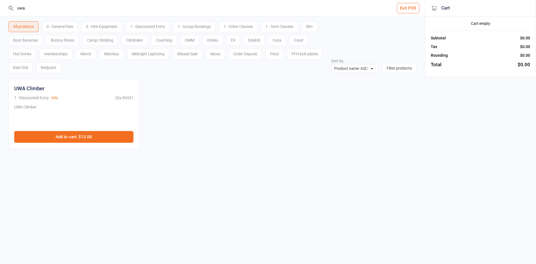
type input "uwa"
click at [95, 139] on button "Add to cart : $15.00" at bounding box center [73, 137] width 119 height 12
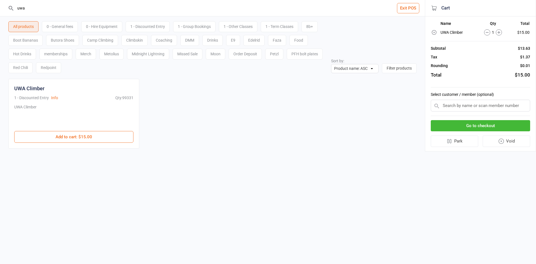
click at [495, 128] on button "Go to checkout" at bounding box center [479, 125] width 99 height 11
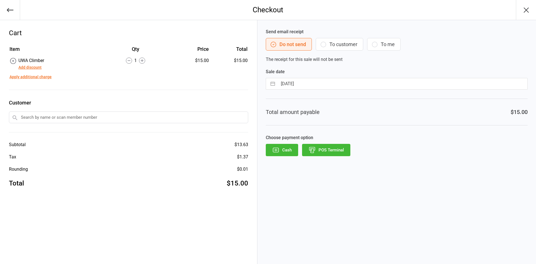
click at [337, 151] on button "POS Terminal" at bounding box center [326, 150] width 48 height 12
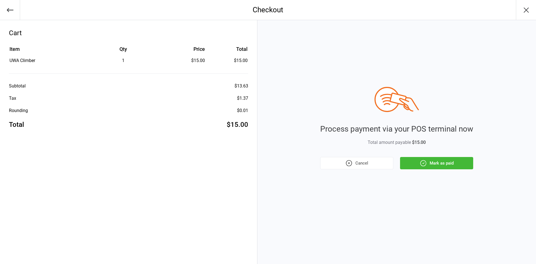
drag, startPoint x: 462, startPoint y: 177, endPoint x: 466, endPoint y: 178, distance: 4.0
click at [465, 178] on div "Process payment via your POS terminal now Total amount payable $15.00 Cancel Ma…" at bounding box center [396, 142] width 278 height 244
click at [484, 128] on div "Process payment via your POS terminal now Total amount payable $15.00 Cancel Ma…" at bounding box center [396, 142] width 278 height 244
click at [447, 160] on button "Mark as paid" at bounding box center [436, 163] width 73 height 12
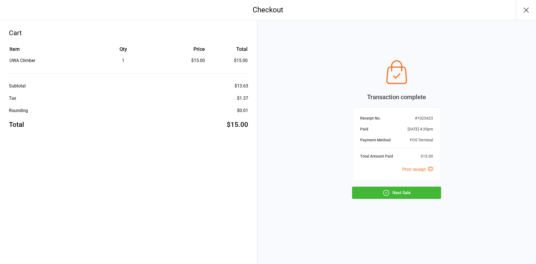
click at [424, 191] on button "Next Sale" at bounding box center [396, 192] width 89 height 12
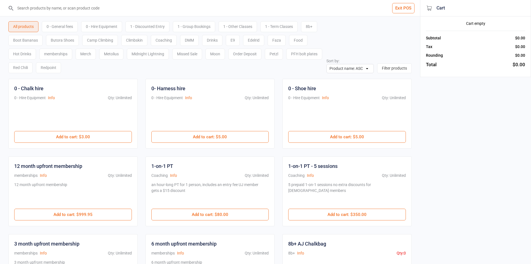
click at [103, 3] on input "search" at bounding box center [214, 8] width 398 height 16
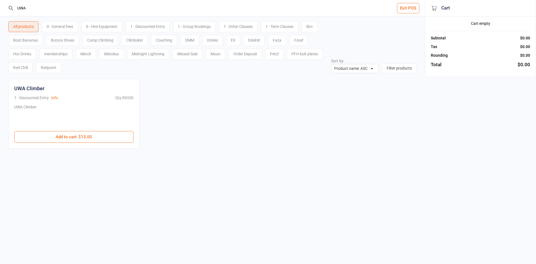
type input "UWA"
click at [80, 129] on div "UWA Climber" at bounding box center [73, 117] width 119 height 27
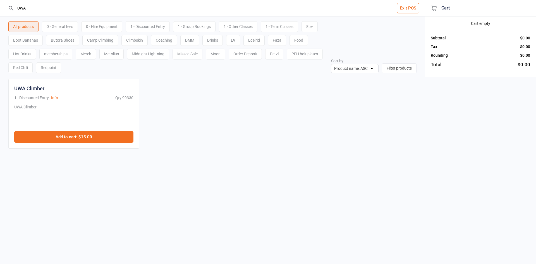
click at [97, 139] on button "Add to cart : $15.00" at bounding box center [73, 137] width 119 height 12
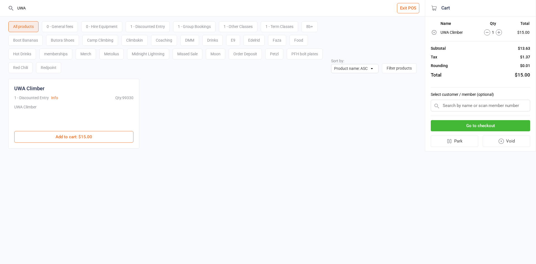
click at [502, 130] on button "Go to checkout" at bounding box center [479, 125] width 99 height 11
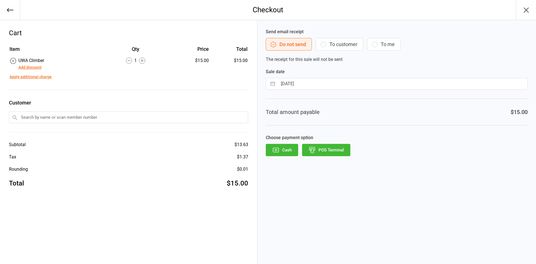
click at [338, 147] on button "POS Terminal" at bounding box center [326, 150] width 48 height 12
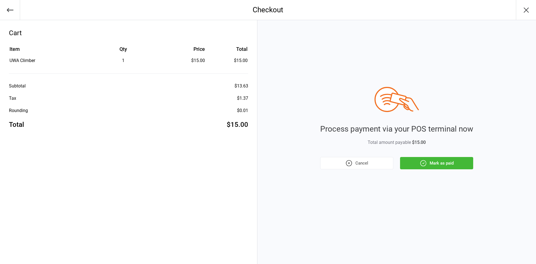
click at [438, 162] on button "Mark as paid" at bounding box center [436, 163] width 73 height 12
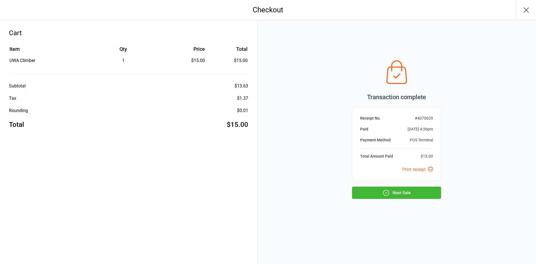
click at [403, 192] on button "Next Sale" at bounding box center [396, 192] width 89 height 12
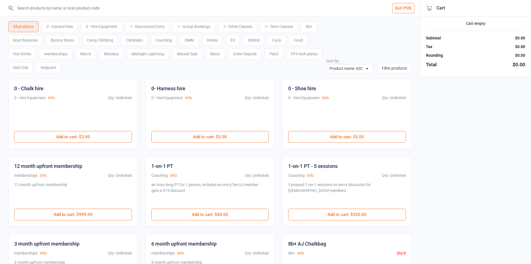
click at [75, 8] on input "search" at bounding box center [214, 8] width 398 height 16
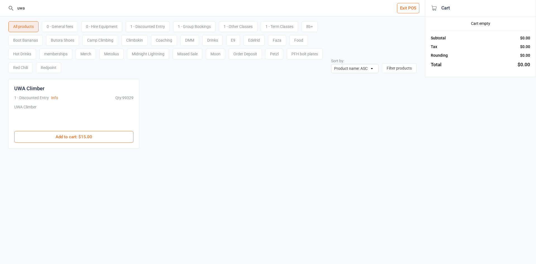
type input "uwa"
click at [83, 147] on div "UWA Climber 1 - Discounted Entry Info Qty: 99329 UWA Climber $15.00 Add to cart…" at bounding box center [73, 114] width 131 height 70
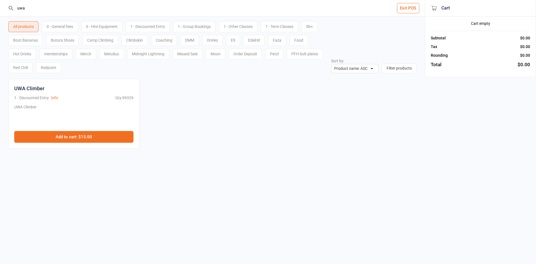
click at [93, 139] on button "Add to cart : $15.00" at bounding box center [73, 137] width 119 height 12
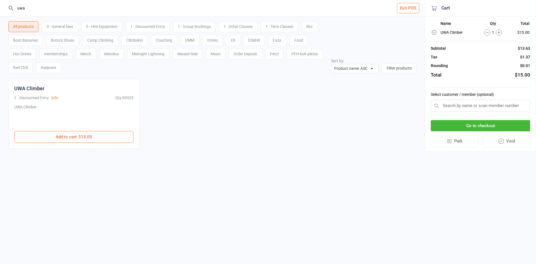
click at [499, 131] on button "Go to checkout" at bounding box center [479, 125] width 99 height 11
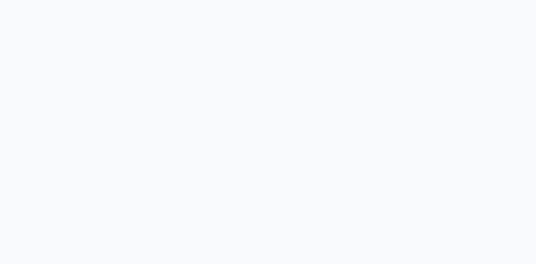
click at [493, 127] on div at bounding box center [268, 141] width 522 height 84
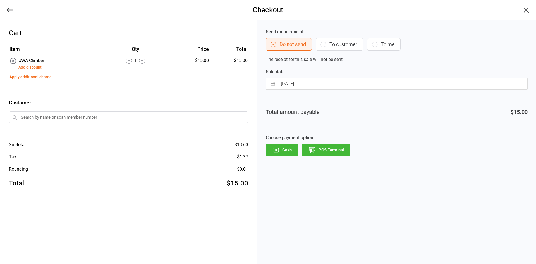
click at [331, 152] on button "POS Terminal" at bounding box center [326, 150] width 48 height 12
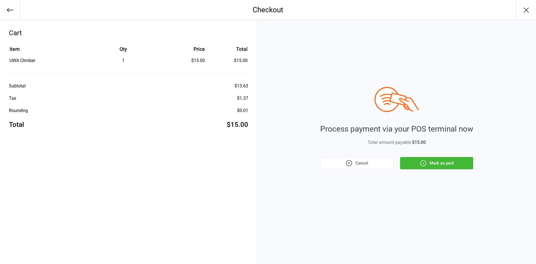
click at [422, 162] on icon "button" at bounding box center [422, 162] width 7 height 7
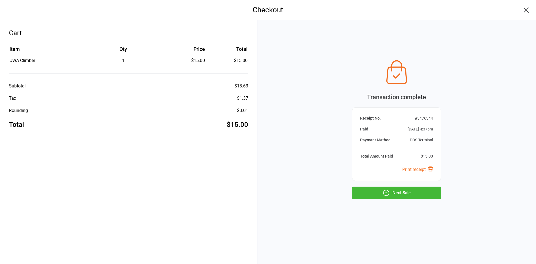
click at [421, 189] on button "Next Sale" at bounding box center [396, 192] width 89 height 12
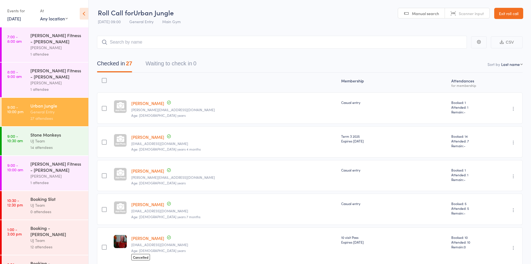
click at [505, 65] on select "First name Last name Birthday today? Behind on payments? Check in time Next pay…" at bounding box center [512, 64] width 21 height 6
select select "4"
click at [502, 61] on select "First name Last name Birthday today? Behind on payments? Check in time Next pay…" at bounding box center [512, 64] width 21 height 6
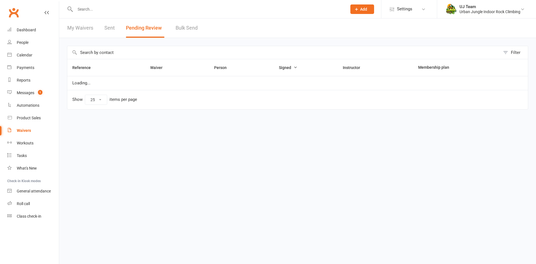
select select "25"
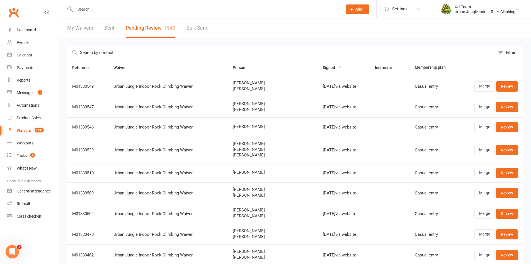
click at [251, 111] on span "Taj Stinton" at bounding box center [273, 109] width 80 height 5
click at [251, 111] on span "[PERSON_NAME]" at bounding box center [273, 109] width 80 height 5
copy span "[PERSON_NAME]"
click at [515, 106] on link "Review" at bounding box center [507, 107] width 22 height 10
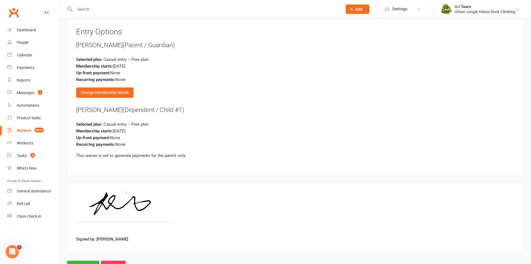
scroll to position [610, 0]
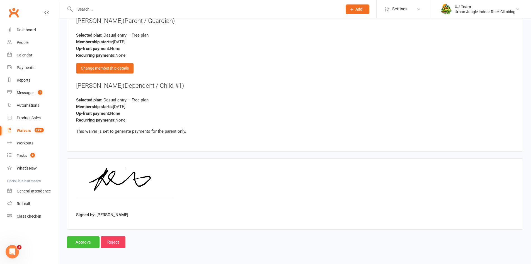
click at [90, 242] on input "Approve" at bounding box center [83, 242] width 33 height 12
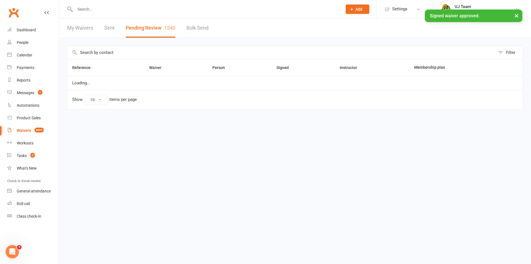
select select "25"
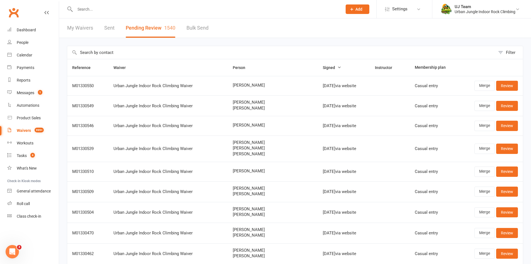
click at [246, 86] on span "John Taggart" at bounding box center [273, 85] width 80 height 5
click at [246, 86] on span "[PERSON_NAME]" at bounding box center [273, 85] width 80 height 5
copy span "[PERSON_NAME]"
click at [512, 87] on link "Review" at bounding box center [507, 86] width 22 height 10
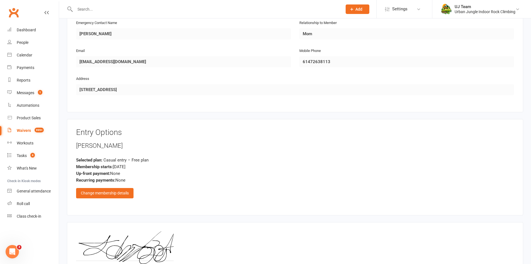
scroll to position [377, 0]
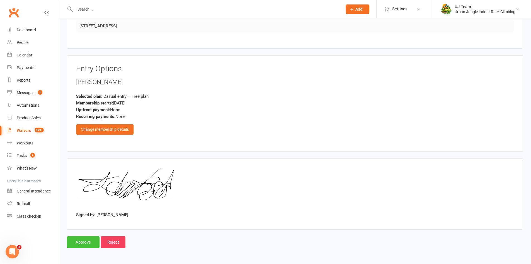
click at [95, 239] on input "Approve" at bounding box center [83, 242] width 33 height 12
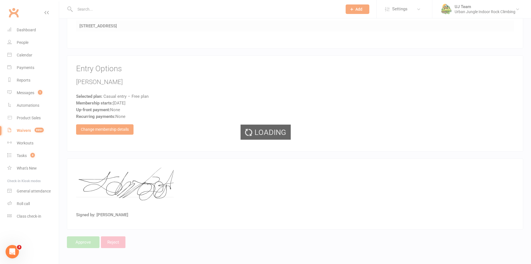
select select "25"
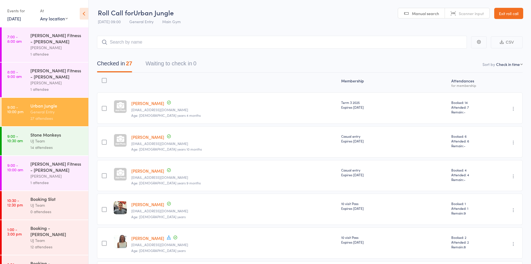
select select "4"
click at [127, 39] on input "search" at bounding box center [282, 42] width 370 height 13
paste input "Taj Stinton"
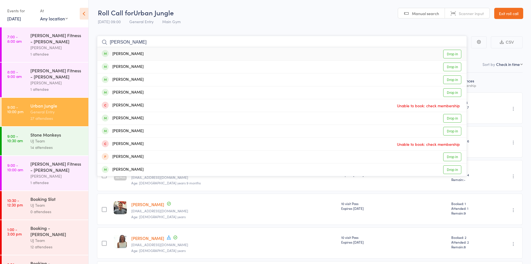
type input "Taj Stinton"
click at [138, 52] on div "Taj Stinton Drop in" at bounding box center [282, 53] width 370 height 13
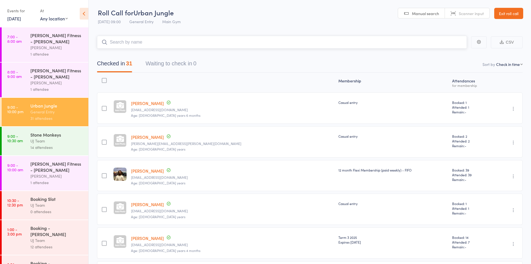
click at [150, 45] on input "search" at bounding box center [282, 42] width 370 height 13
paste input "[PERSON_NAME]"
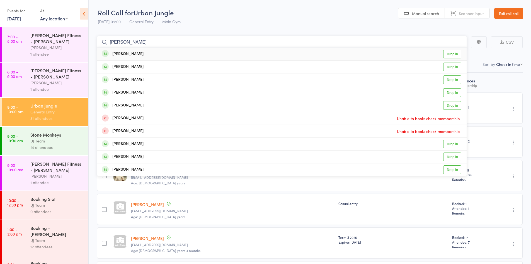
type input "[PERSON_NAME]"
click at [156, 52] on div "John Taggart Drop in" at bounding box center [282, 53] width 370 height 13
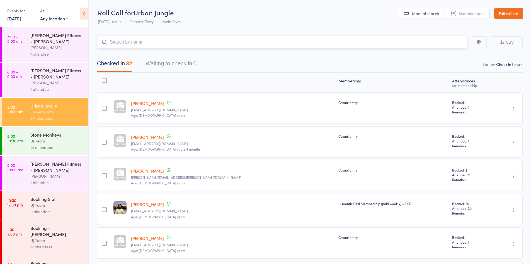
paste input "[PERSON_NAME]"
type input "[PERSON_NAME]"
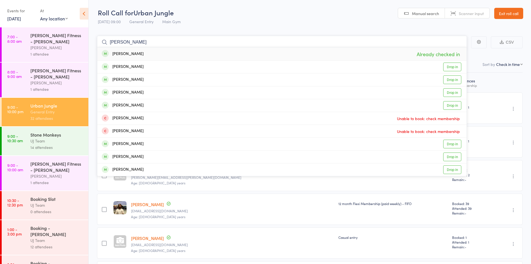
drag, startPoint x: 165, startPoint y: 42, endPoint x: 55, endPoint y: 27, distance: 110.9
click at [55, 27] on div "Roll Call for Urban Jungle 16 Aug 09:00 General Entry Main Gym Manual search Sc…" at bounding box center [265, 132] width 531 height 264
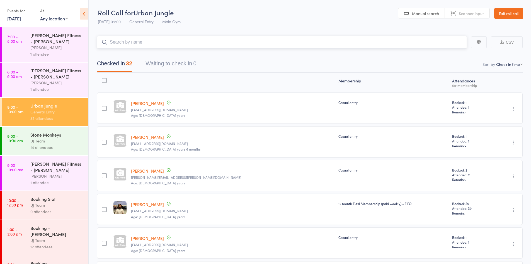
paste input "Chelsea Dennis Connor-James Atkins"
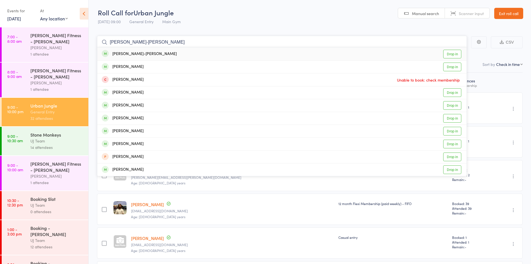
type input "Chelsea Dennis Connor-James Atkins"
click at [148, 49] on div "Connor-James Atkins Drop in" at bounding box center [282, 53] width 370 height 13
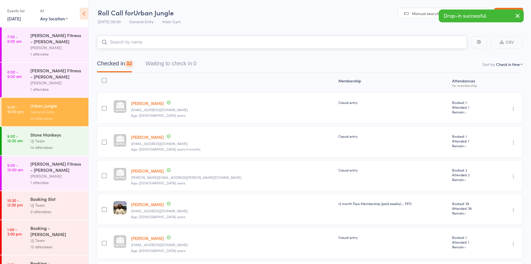
paste input "Chelsea Dennis Connor-James Atkins"
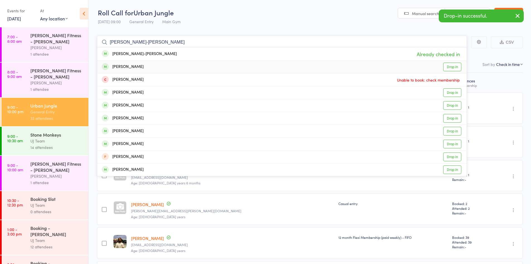
type input "Chelsea Dennis Connor-James Atkins"
click at [152, 61] on div "Chelsea Dennis Drop in" at bounding box center [282, 67] width 370 height 13
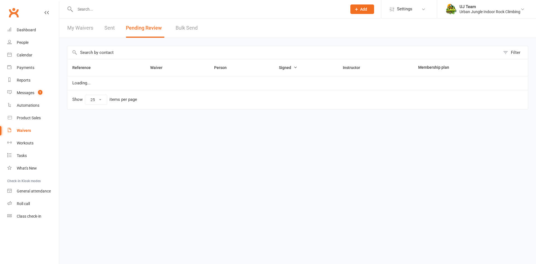
select select "25"
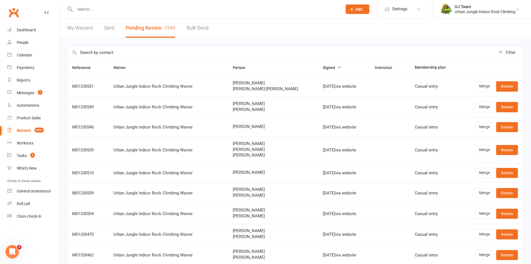
click at [278, 89] on span "[PERSON_NAME]-[PERSON_NAME]" at bounding box center [273, 88] width 80 height 5
drag, startPoint x: 283, startPoint y: 90, endPoint x: 233, endPoint y: 77, distance: 52.0
click at [233, 77] on tr "M01330551 Urban Jungle Indoor Rock Climbing Waiver [PERSON_NAME]-[PERSON_NAME] …" at bounding box center [295, 86] width 456 height 21
copy tr "[PERSON_NAME]-[PERSON_NAME]"
click at [516, 86] on link "Review" at bounding box center [507, 86] width 22 height 10
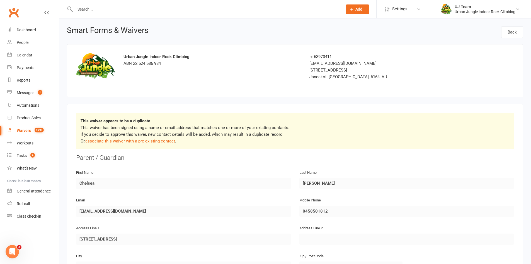
click at [151, 144] on div "This waiver appears to be a duplicate This waiver has been signed using a name …" at bounding box center [295, 131] width 438 height 36
click at [150, 141] on link "associate this waiver with a pre-existing contact" at bounding box center [130, 140] width 90 height 5
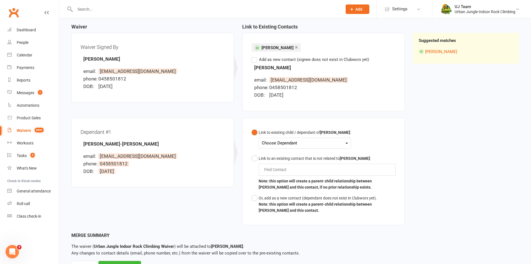
scroll to position [56, 0]
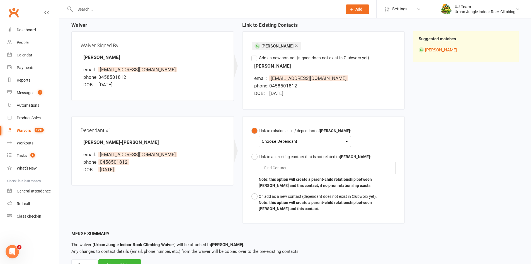
click at [283, 138] on div "Choose Dependant" at bounding box center [305, 142] width 86 height 8
click at [297, 169] on link "[PERSON_NAME] [PERSON_NAME]" at bounding box center [307, 166] width 90 height 12
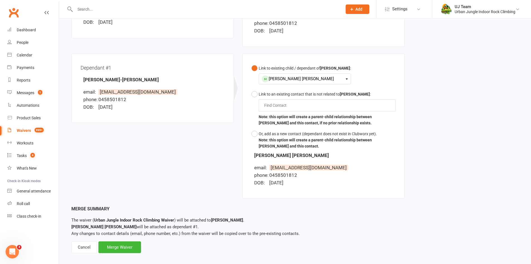
scroll to position [124, 0]
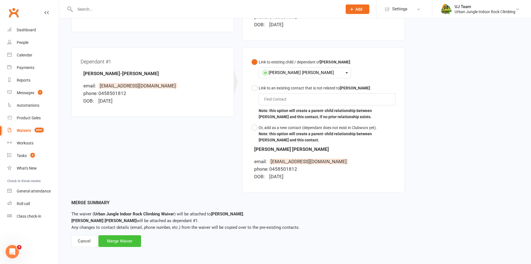
click at [137, 237] on div "Merge Waiver" at bounding box center [119, 241] width 43 height 12
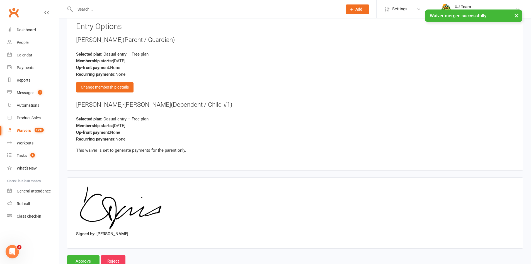
scroll to position [610, 0]
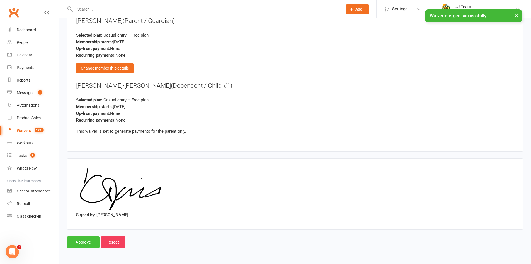
click at [83, 243] on input "Approve" at bounding box center [83, 242] width 33 height 12
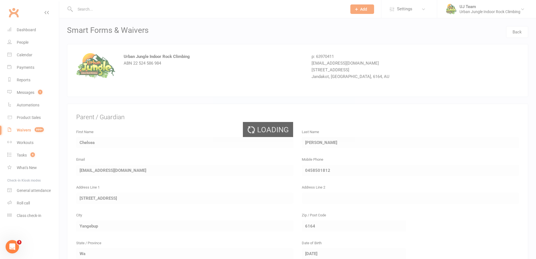
select select "25"
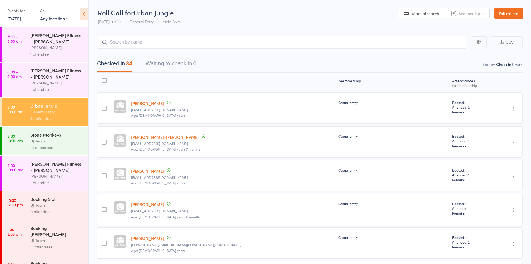
select select "4"
click at [138, 43] on input "search" at bounding box center [282, 42] width 370 height 13
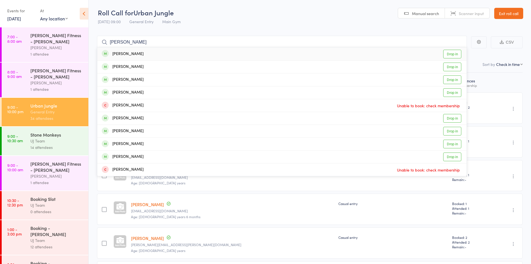
type input "[PERSON_NAME]"
click at [148, 53] on div "[PERSON_NAME] Drop in" at bounding box center [282, 53] width 370 height 13
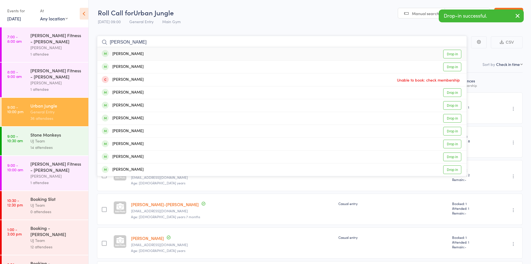
type input "[PERSON_NAME]"
click at [139, 56] on div "[PERSON_NAME] Drop in" at bounding box center [282, 53] width 370 height 13
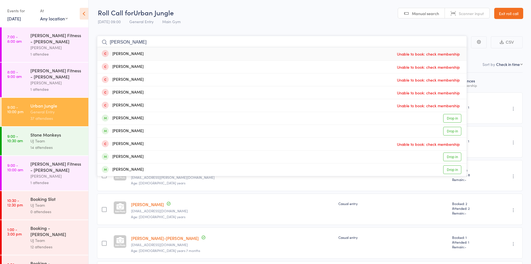
drag, startPoint x: 145, startPoint y: 43, endPoint x: 89, endPoint y: 40, distance: 55.8
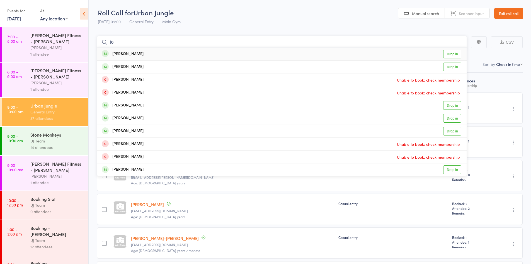
type input "t"
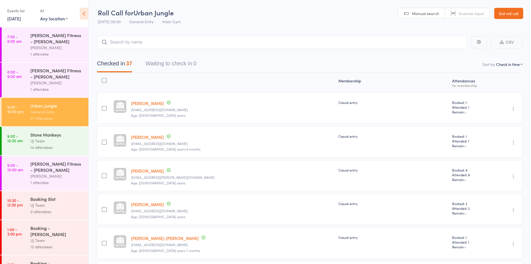
click at [152, 138] on link "Harry Martin" at bounding box center [147, 137] width 33 height 6
click at [116, 42] on input "search" at bounding box center [282, 42] width 370 height 13
paste input "[PERSON_NAME]"
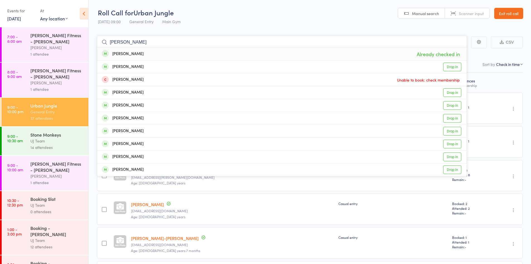
type input "[PERSON_NAME]"
click at [134, 54] on div "[PERSON_NAME]" at bounding box center [123, 54] width 42 height 6
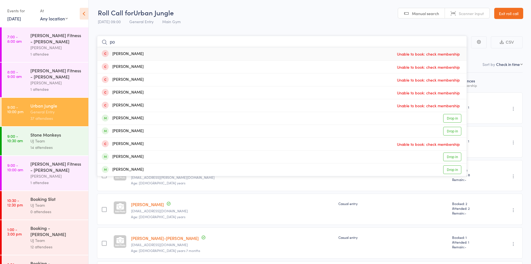
type input "p"
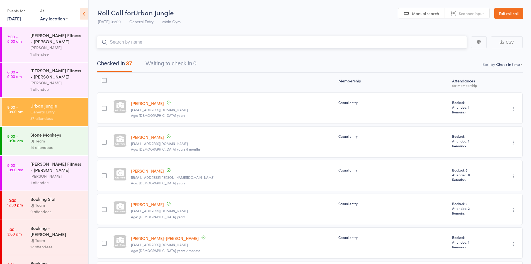
click at [127, 42] on input "search" at bounding box center [282, 42] width 370 height 13
type input "h"
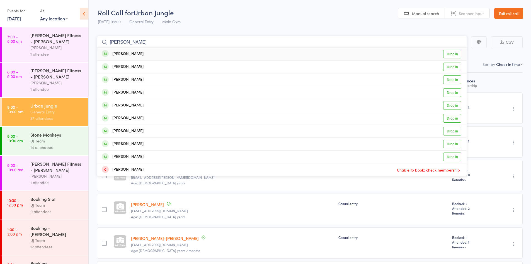
type input "charlie cannard"
click at [180, 56] on div "Charlie Cannard Drop in" at bounding box center [282, 53] width 370 height 13
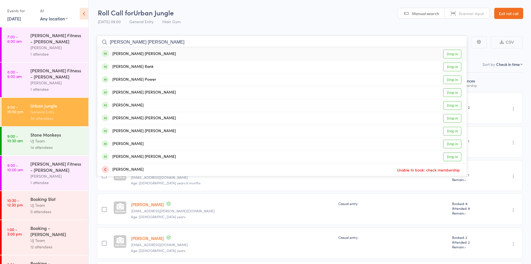
type input "ryder hudson"
click at [179, 55] on div "Ryder Hudson Drop in" at bounding box center [282, 53] width 370 height 13
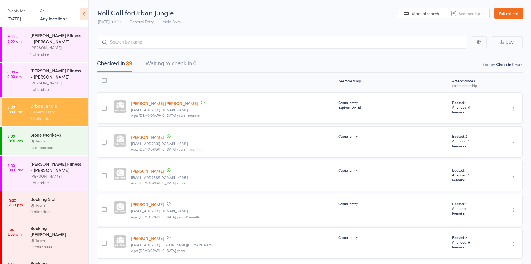
click at [127, 43] on input "search" at bounding box center [282, 42] width 370 height 13
paste input "Santiago Araya"
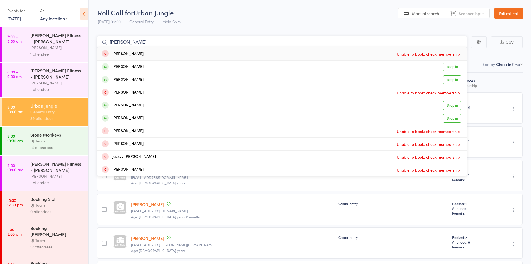
click at [142, 42] on input "Santiago Araya" at bounding box center [282, 42] width 370 height 13
paste input "search"
type input "Santiago Araya"
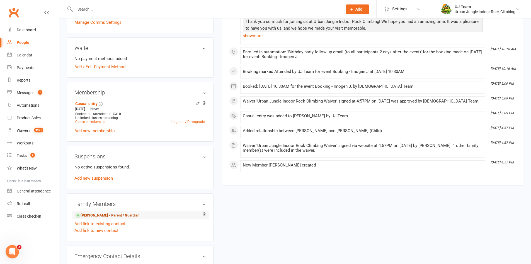
click at [88, 215] on link "Grace Martin - Parent / Guardian" at bounding box center [107, 215] width 64 height 6
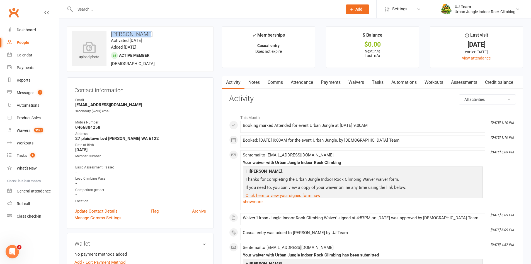
drag, startPoint x: 145, startPoint y: 33, endPoint x: 64, endPoint y: 28, distance: 81.4
copy h3 "[PERSON_NAME]"
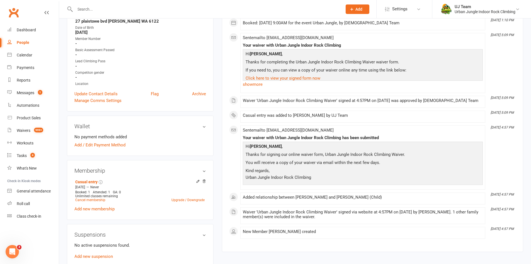
scroll to position [195, 0]
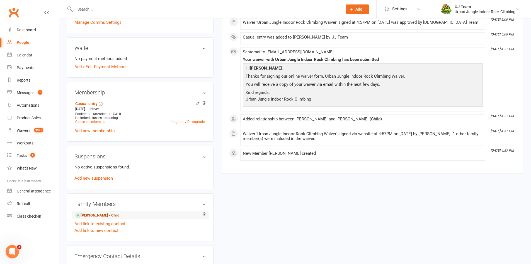
click at [98, 216] on link "Harry Martin - Child" at bounding box center [97, 215] width 44 height 6
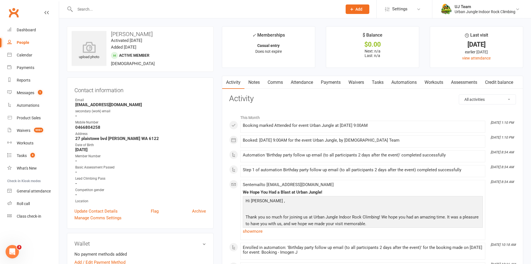
scroll to position [139, 0]
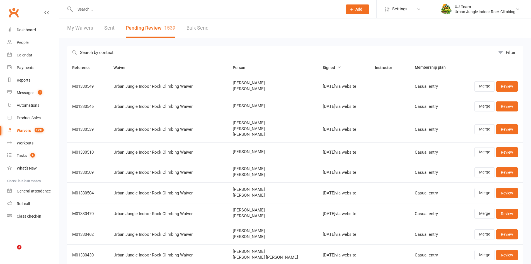
select select "25"
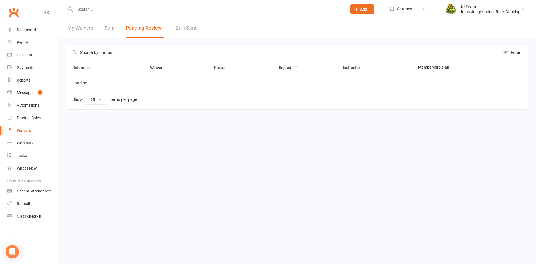
select select "25"
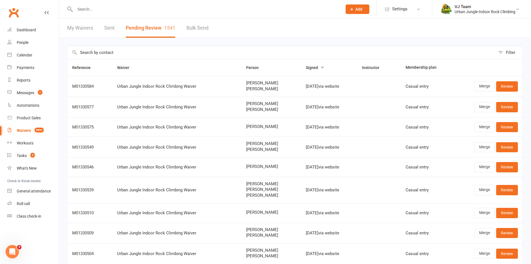
click at [246, 89] on span "[PERSON_NAME]" at bounding box center [271, 88] width 50 height 5
copy span "[PERSON_NAME]"
click at [502, 86] on link "Review" at bounding box center [507, 86] width 22 height 10
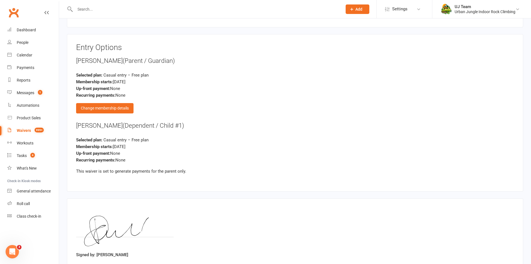
scroll to position [650, 0]
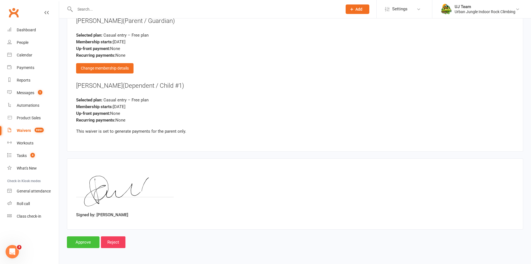
click at [81, 246] on input "Approve" at bounding box center [83, 242] width 33 height 12
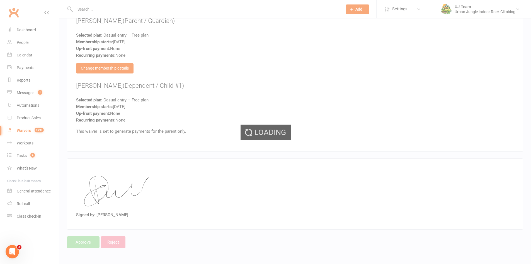
select select "25"
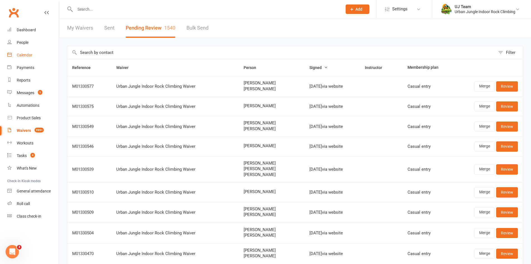
click at [19, 56] on div "Calendar" at bounding box center [25, 55] width 16 height 4
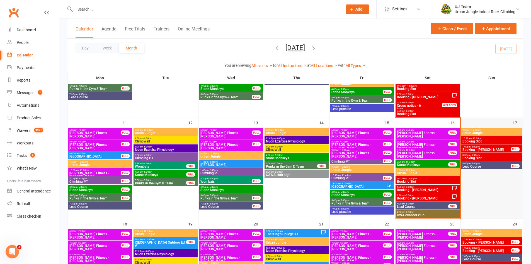
scroll to position [167, 0]
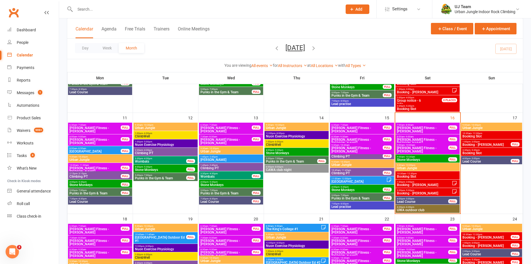
click at [425, 184] on span "Booking - [PERSON_NAME]" at bounding box center [424, 184] width 55 height 3
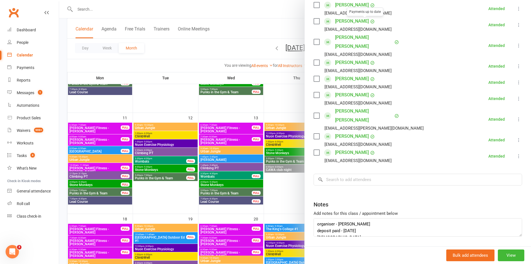
scroll to position [168, 0]
click at [339, 173] on input "search" at bounding box center [418, 179] width 209 height 12
paste input "[PERSON_NAME]"
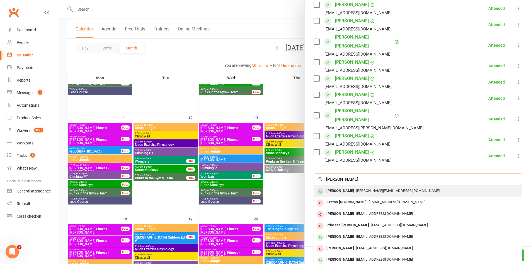
type input "[PERSON_NAME]"
click at [356, 188] on span "[PERSON_NAME][EMAIL_ADDRESS][DOMAIN_NAME]" at bounding box center [397, 190] width 83 height 4
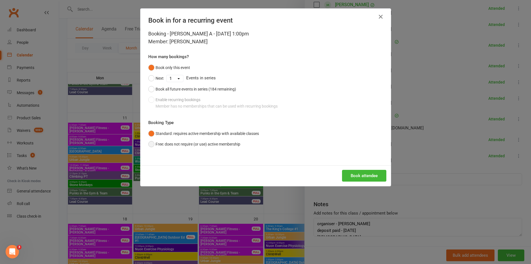
click at [196, 145] on button "Free: does not require (or use) active membership" at bounding box center [194, 144] width 92 height 11
click at [371, 175] on button "Book attendee" at bounding box center [364, 176] width 44 height 12
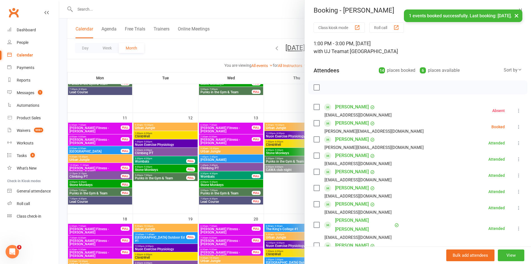
scroll to position [0, 0]
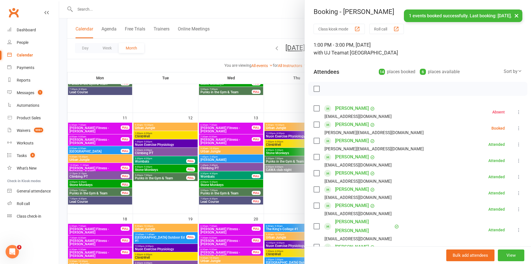
click at [507, 128] on li "[PERSON_NAME] Araya [EMAIL_ADDRESS][DOMAIN_NAME] Booked More info Remove Check …" at bounding box center [418, 128] width 209 height 16
click at [516, 128] on icon at bounding box center [519, 128] width 6 height 6
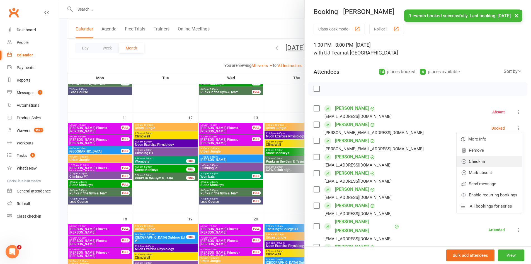
click at [494, 161] on link "Check in" at bounding box center [489, 161] width 65 height 11
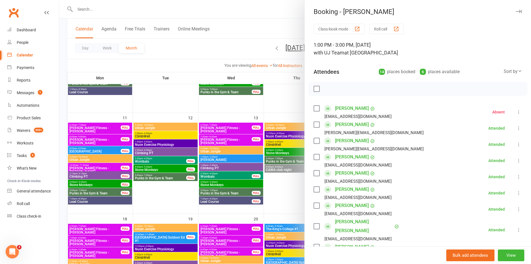
click at [85, 12] on div at bounding box center [295, 132] width 472 height 264
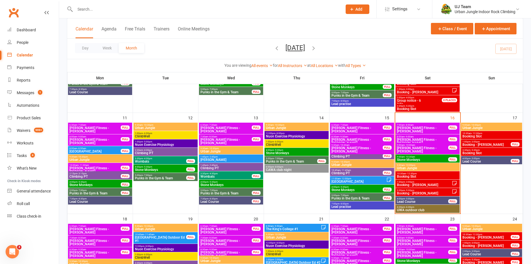
click at [91, 10] on input "text" at bounding box center [205, 9] width 265 height 8
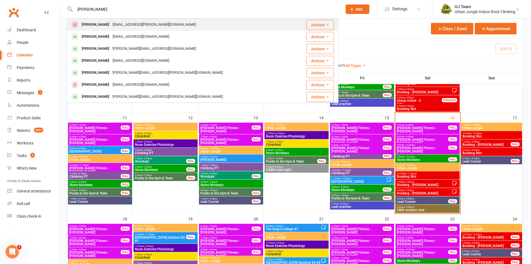
type input "[PERSON_NAME]"
click at [100, 26] on div "[PERSON_NAME]" at bounding box center [95, 25] width 31 height 8
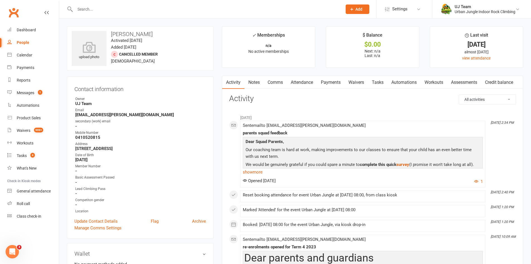
click at [122, 33] on h3 "[PERSON_NAME]" at bounding box center [140, 34] width 137 height 6
copy h3 "[PERSON_NAME]"
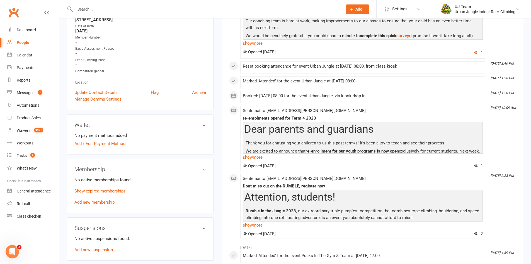
scroll to position [139, 0]
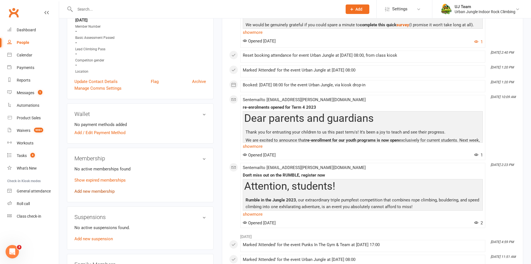
click at [112, 192] on link "Add new membership" at bounding box center [94, 191] width 40 height 5
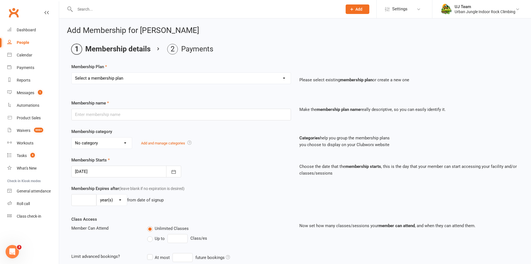
click at [120, 83] on select "Select a membership plan Create new Membership Plan 10 visit Pass 10 visit Pass…" at bounding box center [181, 78] width 219 height 11
select select "1"
click at [72, 73] on select "Select a membership plan Create new Membership Plan 10 visit Pass 10 visit Pass…" at bounding box center [181, 78] width 219 height 11
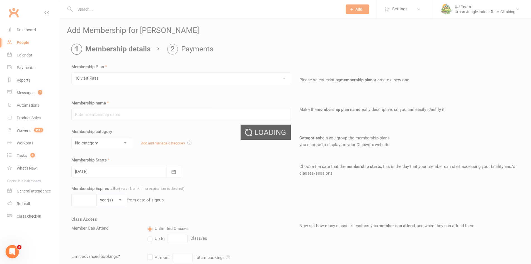
type input "10 visit Pass"
select select "5"
type input "12"
select select "2"
type input "10"
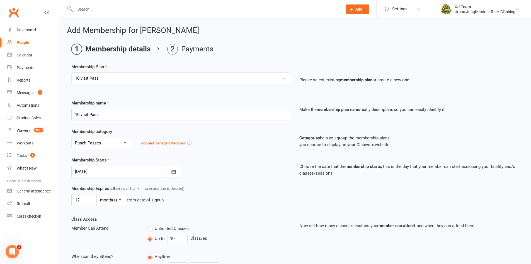
click at [120, 80] on select "Select a membership plan Create new Membership Plan 10 visit Pass 10 visit Pass…" at bounding box center [181, 78] width 219 height 11
select select "3"
click at [72, 73] on select "Select a membership plan Create new Membership Plan 10 visit Pass 10 visit Pass…" at bounding box center [181, 78] width 219 height 11
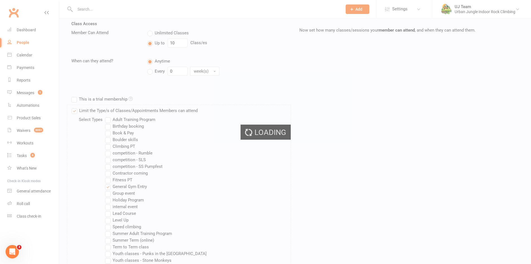
type input "Casual entry"
select select "3"
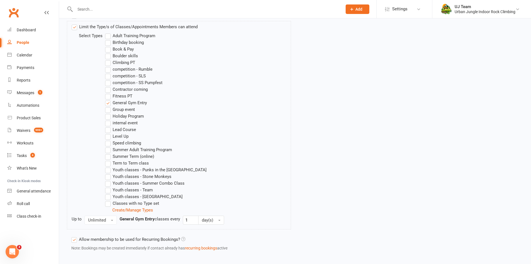
scroll to position [314, 0]
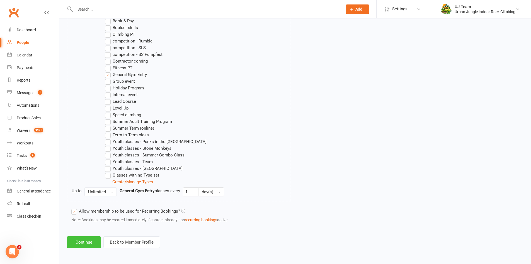
click at [78, 245] on button "Continue" at bounding box center [84, 242] width 34 height 12
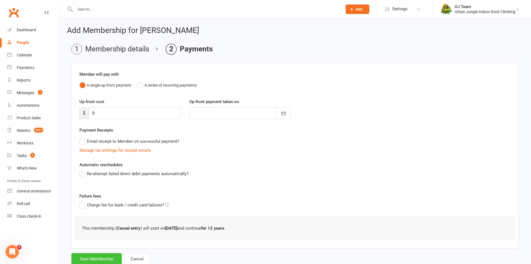
click at [92, 257] on button "Save Membership" at bounding box center [96, 259] width 50 height 12
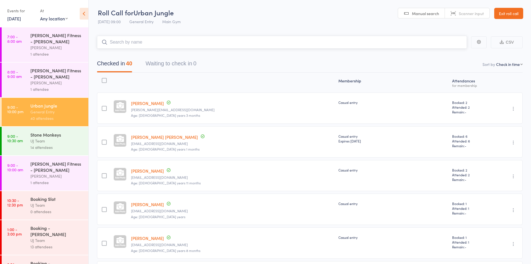
paste input "[PERSON_NAME]"
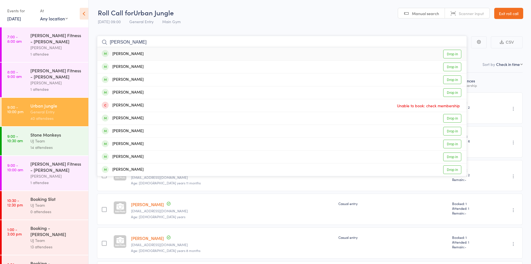
type input "[PERSON_NAME]"
click at [146, 53] on div "[PERSON_NAME] Drop in" at bounding box center [282, 53] width 370 height 13
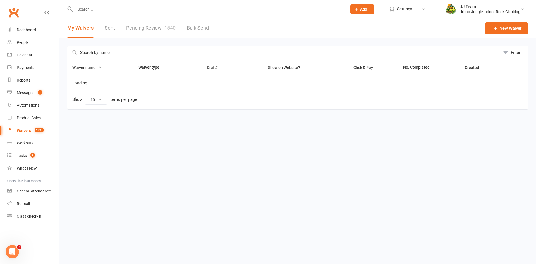
click at [151, 32] on link "Pending Review 1540" at bounding box center [150, 27] width 49 height 19
select select "25"
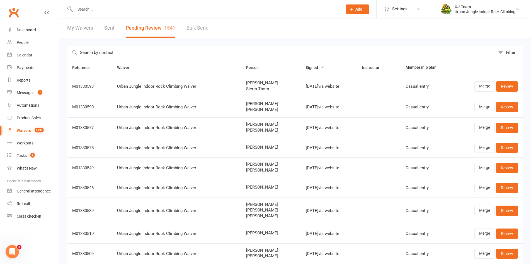
click at [185, 56] on input "text" at bounding box center [281, 52] width 428 height 13
type input "m"
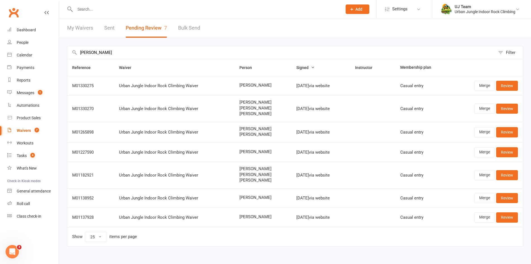
type input "[PERSON_NAME]"
drag, startPoint x: 257, startPoint y: 86, endPoint x: 237, endPoint y: 99, distance: 23.8
click at [194, 91] on tr "M01330275 Urban Jungle Indoor Rock Climbing Waiver [PERSON_NAME] [DATE] via web…" at bounding box center [295, 85] width 456 height 19
click at [240, 99] on td "[PERSON_NAME] [PERSON_NAME] [PERSON_NAME]" at bounding box center [263, 108] width 57 height 26
drag, startPoint x: 260, startPoint y: 115, endPoint x: 218, endPoint y: 105, distance: 43.6
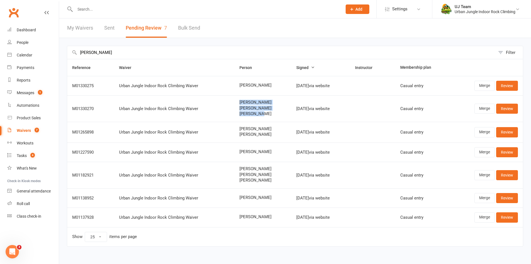
click at [218, 105] on tr "M01330270 Urban Jungle Indoor Rock Climbing Waiver [PERSON_NAME] [PERSON_NAME] …" at bounding box center [295, 108] width 456 height 26
copy tr "[PERSON_NAME] [PERSON_NAME] [PERSON_NAME]"
drag, startPoint x: 509, startPoint y: 85, endPoint x: 516, endPoint y: 82, distance: 7.6
click at [509, 85] on link "Review" at bounding box center [507, 86] width 22 height 10
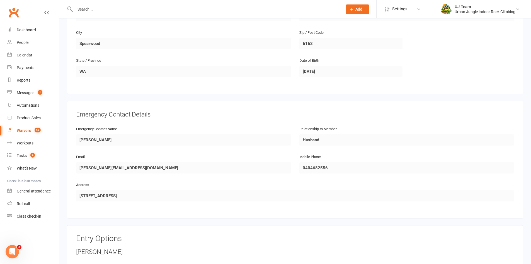
scroll to position [337, 0]
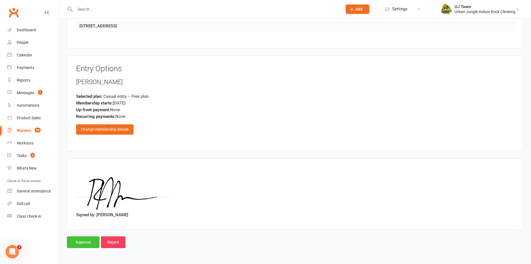
click at [79, 239] on input "Approve" at bounding box center [83, 242] width 33 height 12
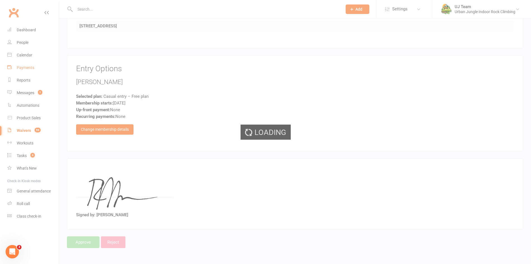
select select "25"
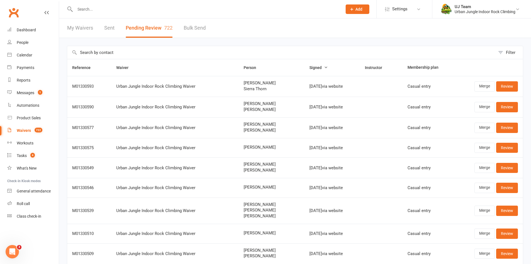
click at [129, 54] on input "text" at bounding box center [281, 52] width 428 height 13
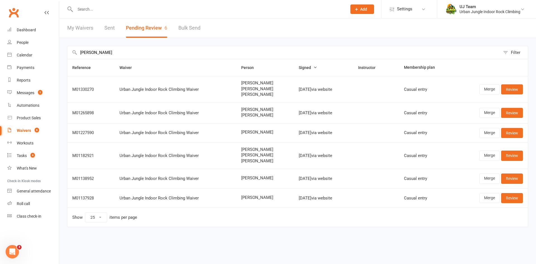
type input "[PERSON_NAME]"
drag, startPoint x: 255, startPoint y: 98, endPoint x: 225, endPoint y: 82, distance: 34.7
click at [236, 82] on td "[PERSON_NAME] [PERSON_NAME] [PERSON_NAME]" at bounding box center [264, 89] width 57 height 26
copy div "[PERSON_NAME] [PERSON_NAME] [PERSON_NAME]"
click at [509, 88] on link "Review" at bounding box center [512, 89] width 22 height 10
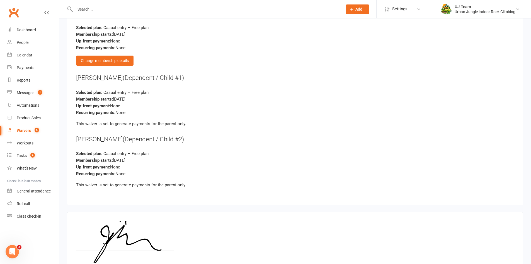
scroll to position [853, 0]
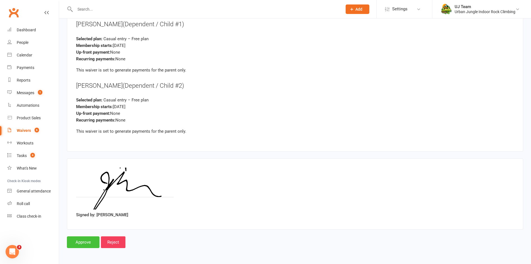
click at [93, 238] on input "Approve" at bounding box center [83, 242] width 33 height 12
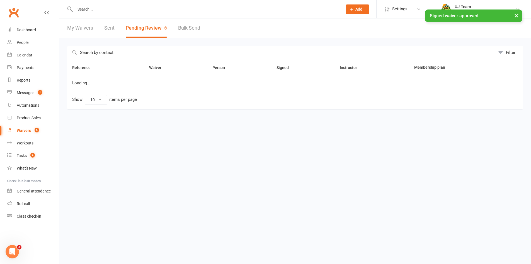
select select "25"
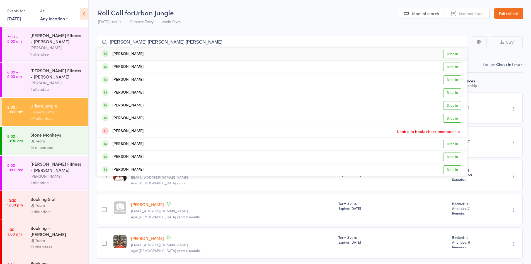
type input "James Mann Kody Mann Jordy Mann"
click at [140, 55] on div "James Mann Drop in" at bounding box center [282, 53] width 370 height 13
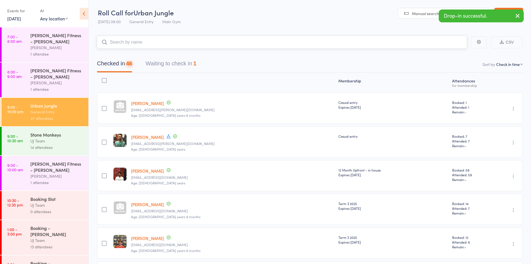
paste input "James Mann Kody Mann Jordy Mann"
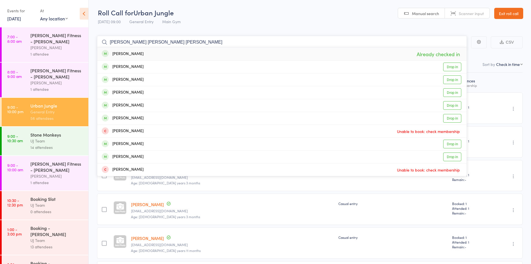
drag, startPoint x: 150, startPoint y: 43, endPoint x: 107, endPoint y: 44, distance: 42.1
click at [107, 44] on form "James Mann Kody Mann Jordy Mann James Mann Already checked in Jordan James Drop…" at bounding box center [282, 42] width 370 height 13
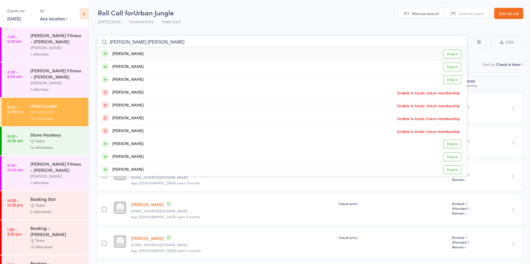
drag, startPoint x: 159, startPoint y: 41, endPoint x: 35, endPoint y: 45, distance: 124.5
click at [35, 45] on div "Roll Call for Urban Jungle [DATE] 09:00 General Entry Main Gym Manual search Sc…" at bounding box center [265, 132] width 531 height 264
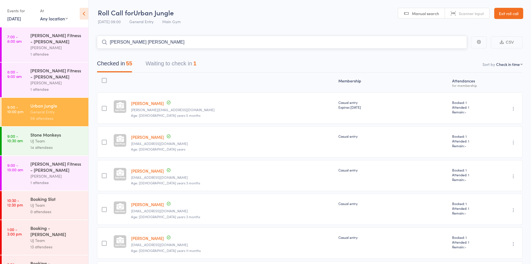
click at [162, 43] on input "Kody Mann Jordy Mann" at bounding box center [282, 42] width 370 height 13
drag, startPoint x: 94, startPoint y: 56, endPoint x: 61, endPoint y: 56, distance: 33.2
click at [61, 56] on div "Roll Call for Urban Jungle [DATE] 09:00 General Entry Main Gym Manual search Sc…" at bounding box center [265, 132] width 531 height 264
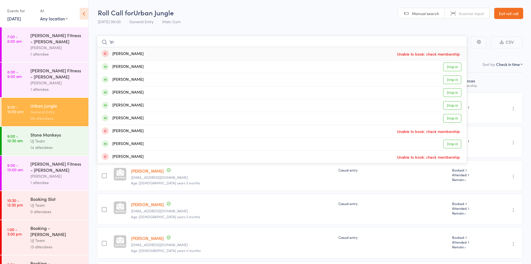
type input "\"
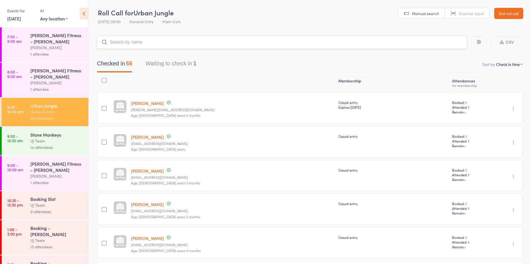
paste input "James Mann Kody Mann Jordy Mann"
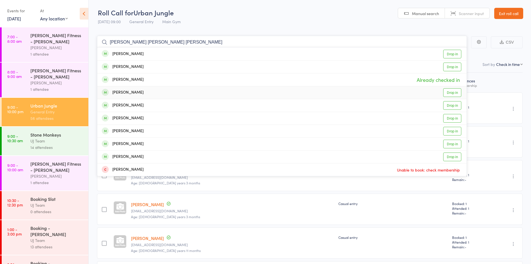
type input "James Mann Kody Mann Jordy Mann"
click at [160, 93] on div "Kody Mann Drop in" at bounding box center [282, 92] width 370 height 13
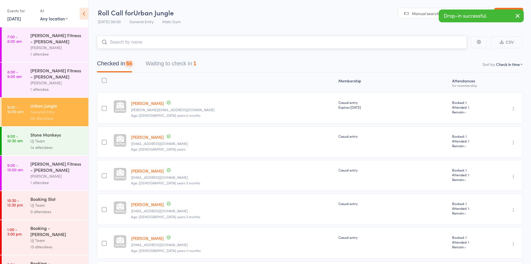
paste input "James Mann Kody Mann Jordy Mann"
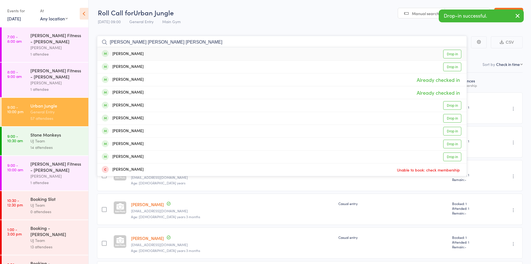
type input "James Mann Kody Mann Jordy Mann"
click at [133, 55] on div "Jordy Mann Drop in" at bounding box center [282, 53] width 370 height 13
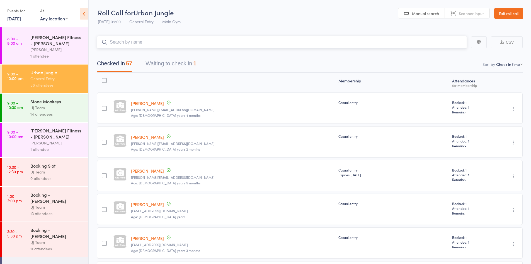
scroll to position [72, 0]
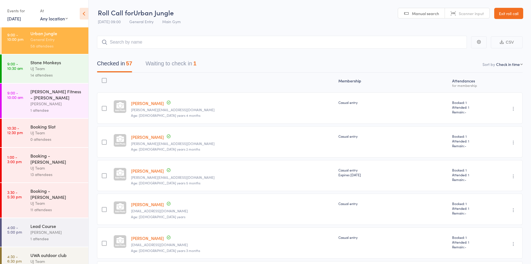
click at [56, 223] on div "Lead Course" at bounding box center [56, 226] width 53 height 6
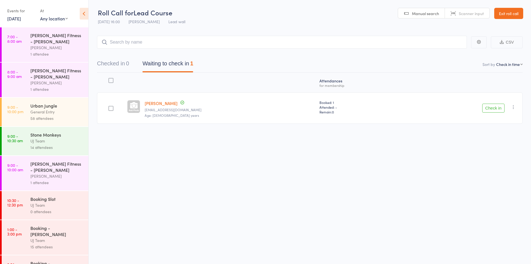
click at [489, 109] on button "Check in" at bounding box center [494, 107] width 22 height 9
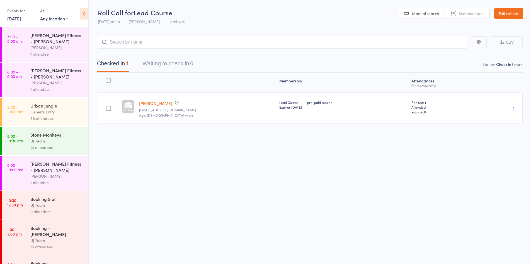
click at [502, 27] on main "CSV Checked in 1 Waiting to check in 0 Sort by Check in time First name Last na…" at bounding box center [310, 87] width 443 height 121
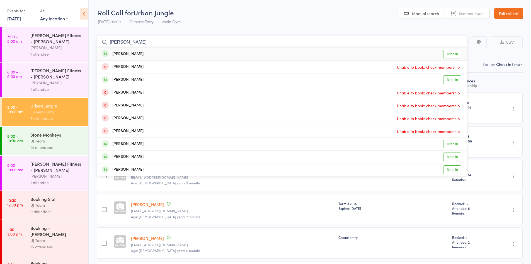
type input "[PERSON_NAME]"
click at [446, 53] on link "Drop in" at bounding box center [452, 54] width 18 height 9
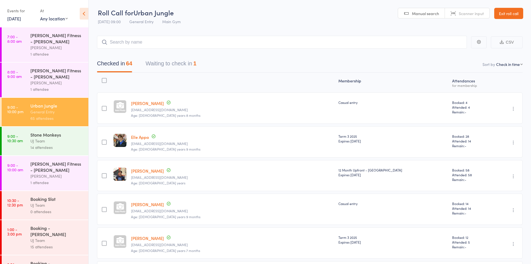
click at [148, 102] on link "[PERSON_NAME]" at bounding box center [147, 103] width 33 height 6
click at [147, 103] on link "[PERSON_NAME]" at bounding box center [147, 103] width 33 height 6
click at [126, 44] on input "search" at bounding box center [282, 42] width 370 height 13
paste input "[PERSON_NAME]"
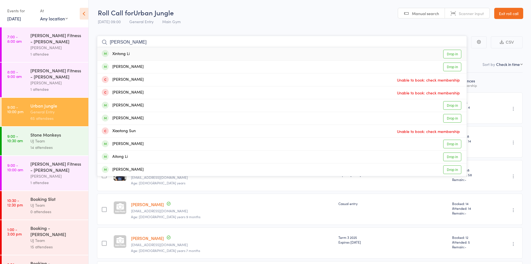
drag, startPoint x: 143, startPoint y: 37, endPoint x: 64, endPoint y: 51, distance: 80.1
click at [64, 51] on div "Roll Call for Urban Jungle [DATE] 09:00 General Entry Main Gym Manual search Sc…" at bounding box center [265, 132] width 531 height 264
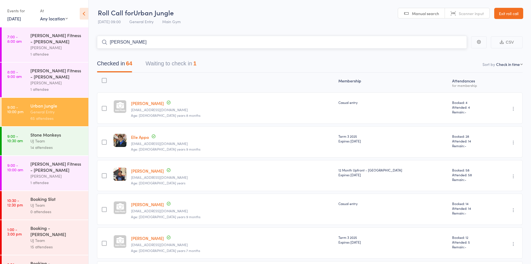
paste input "[PERSON_NAME]"
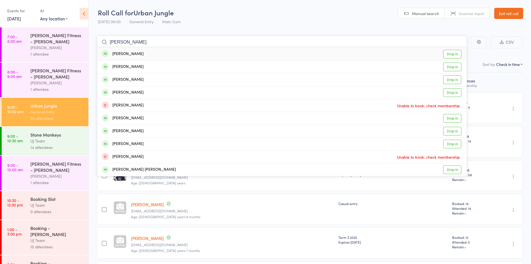
type input "[PERSON_NAME]"
click at [124, 52] on div "[PERSON_NAME]" at bounding box center [123, 54] width 42 height 6
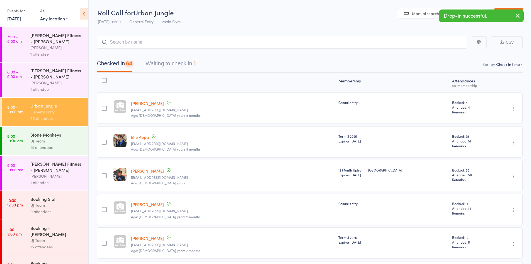
click at [142, 26] on div "[DATE] 09:00 General Entry Main Gym" at bounding box center [139, 21] width 83 height 9
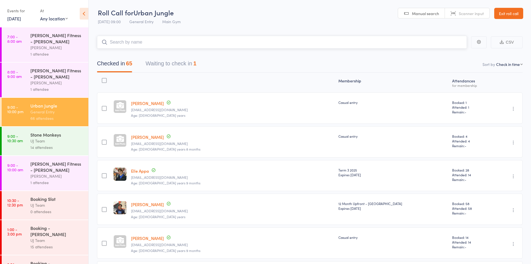
click at [129, 37] on input "search" at bounding box center [282, 42] width 370 height 13
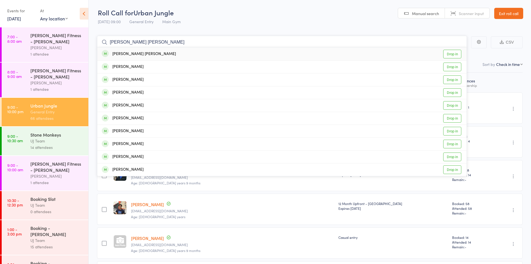
drag, startPoint x: 176, startPoint y: 44, endPoint x: 85, endPoint y: 60, distance: 92.4
click at [85, 60] on div "Roll Call for Urban Jungle [DATE] 09:00 General Entry Main Gym Manual search Sc…" at bounding box center [265, 132] width 531 height 264
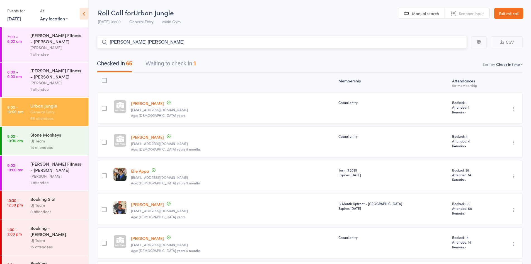
click at [171, 38] on input "[PERSON_NAME] [PERSON_NAME]" at bounding box center [282, 42] width 370 height 13
click at [173, 46] on input "[PERSON_NAME] [PERSON_NAME]" at bounding box center [282, 42] width 370 height 13
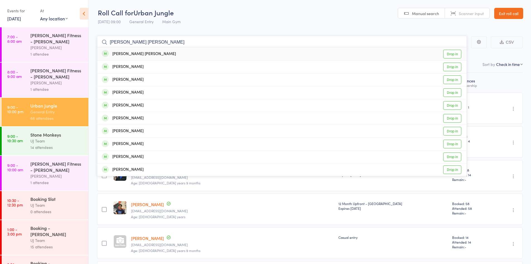
type input "[PERSON_NAME] [PERSON_NAME]"
click at [197, 54] on div "[PERSON_NAME] [PERSON_NAME] Drop in" at bounding box center [282, 53] width 370 height 13
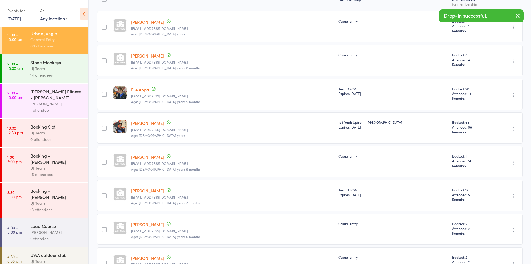
scroll to position [139, 0]
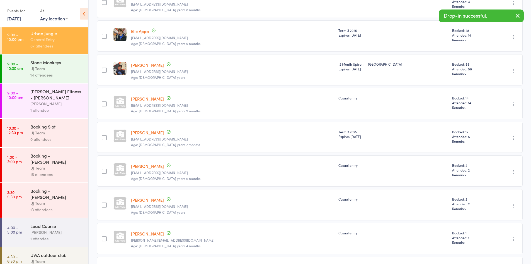
click at [45, 252] on div "UWA outdoor club" at bounding box center [56, 255] width 53 height 6
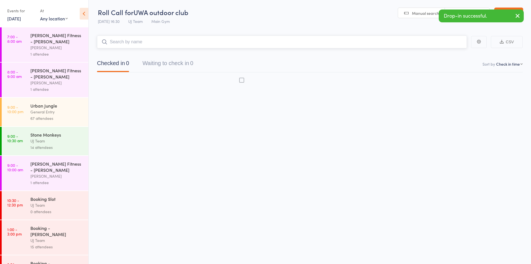
scroll to position [0, 0]
click at [170, 37] on input "search" at bounding box center [282, 41] width 370 height 13
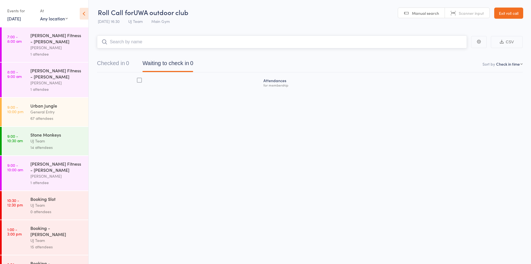
paste input "[PERSON_NAME] [PERSON_NAME]"
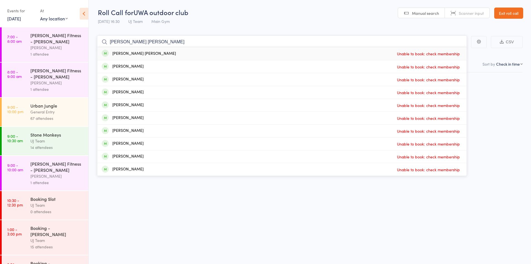
type input "[PERSON_NAME] [PERSON_NAME]"
click at [172, 51] on div "[PERSON_NAME] [PERSON_NAME] Unable to book: check membership" at bounding box center [282, 53] width 370 height 13
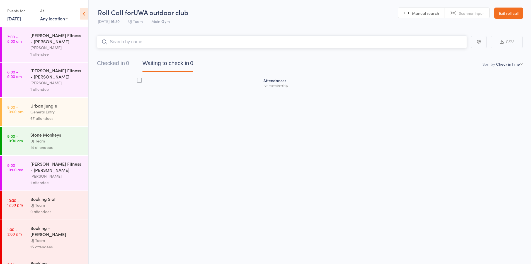
scroll to position [0, 0]
click at [61, 107] on div "Urban Jungle" at bounding box center [56, 105] width 53 height 6
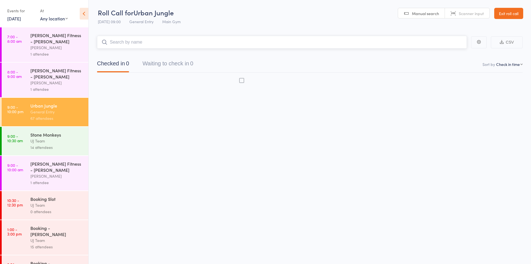
click at [165, 44] on input "search" at bounding box center [282, 42] width 370 height 13
paste input "[PERSON_NAME] [PERSON_NAME]"
type input "[PERSON_NAME] [PERSON_NAME]"
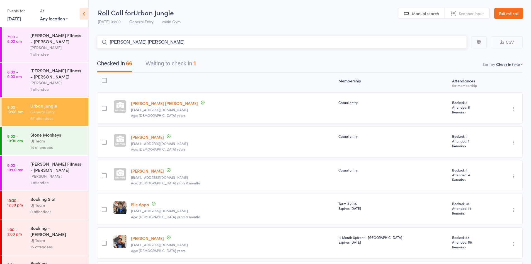
drag, startPoint x: 170, startPoint y: 47, endPoint x: 73, endPoint y: 55, distance: 97.7
click at [73, 55] on div "Roll Call for Urban Jungle [DATE] 09:00 General Entry Main Gym Manual search Sc…" at bounding box center [265, 132] width 531 height 264
paste input "[PERSON_NAME]"
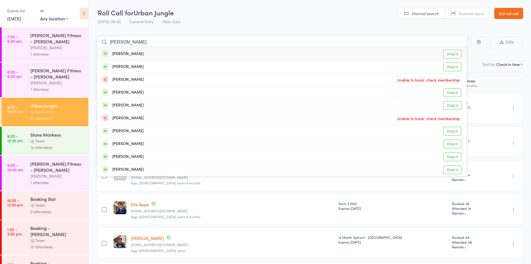
type input "[PERSON_NAME]"
click at [149, 50] on div "[PERSON_NAME] Drop in" at bounding box center [282, 53] width 370 height 13
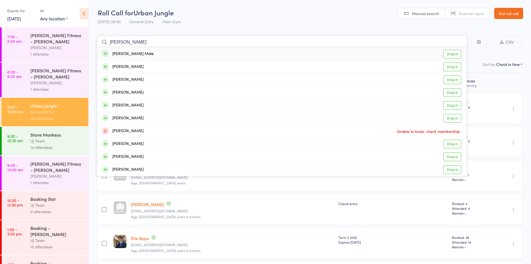
drag, startPoint x: 144, startPoint y: 41, endPoint x: 98, endPoint y: 36, distance: 45.7
click at [98, 36] on input "[PERSON_NAME]" at bounding box center [282, 42] width 370 height 13
type input "[PERSON_NAME]"
click at [157, 38] on input "[PERSON_NAME]" at bounding box center [282, 42] width 370 height 13
drag, startPoint x: 156, startPoint y: 39, endPoint x: 0, endPoint y: 45, distance: 156.1
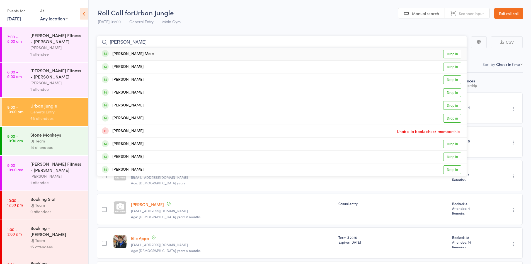
click at [0, 45] on div "Roll Call for Urban Jungle [DATE] 09:00 General Entry Main Gym Manual search Sc…" at bounding box center [265, 132] width 531 height 264
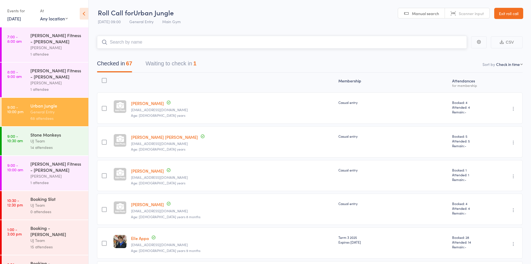
paste input "[PERSON_NAME]"
type input "[PERSON_NAME]"
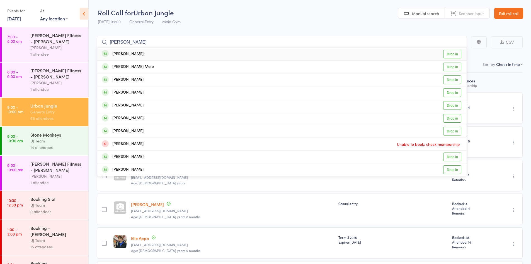
click at [259, 51] on div "[PERSON_NAME] Drop in" at bounding box center [282, 53] width 370 height 13
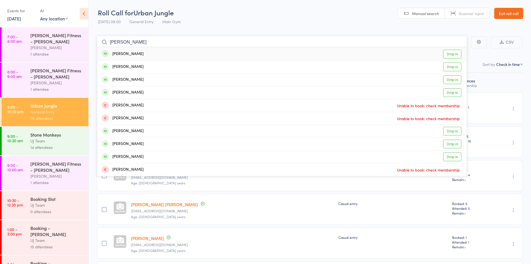
type input "[PERSON_NAME]"
click at [154, 52] on div "[PERSON_NAME] Drop in" at bounding box center [282, 53] width 370 height 13
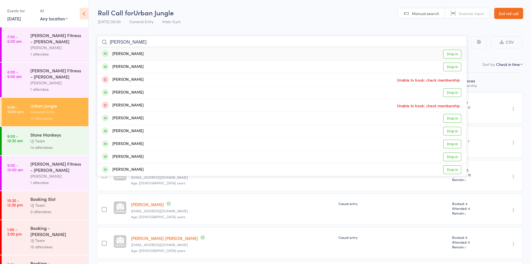
type input "[PERSON_NAME]"
click at [134, 55] on div "[PERSON_NAME]" at bounding box center [123, 54] width 42 height 6
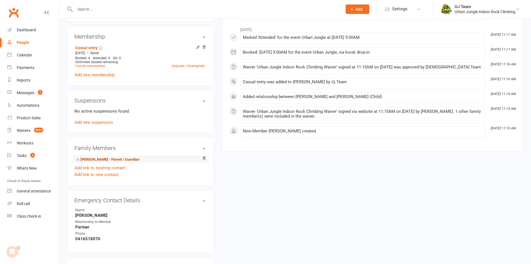
click at [110, 159] on link "[PERSON_NAME] - Parent / Guardian" at bounding box center [107, 159] width 64 height 6
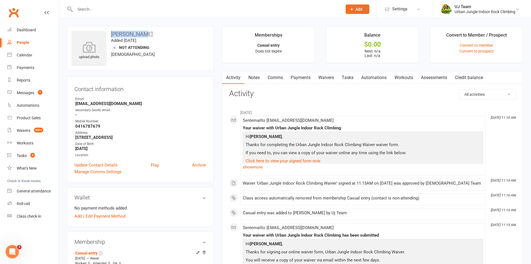
drag, startPoint x: 155, startPoint y: 33, endPoint x: 109, endPoint y: 35, distance: 46.1
click at [109, 35] on h3 "[PERSON_NAME]" at bounding box center [140, 34] width 137 height 6
copy h3 "[PERSON_NAME]"
click at [31, 134] on link "Waivers 999+" at bounding box center [33, 130] width 52 height 13
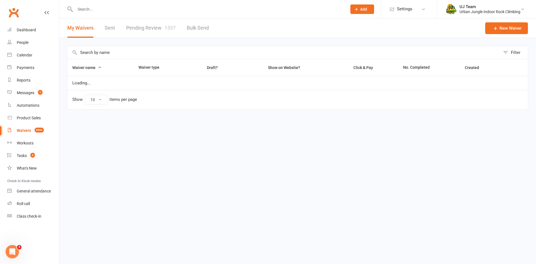
click at [141, 28] on link "Pending Review 1537" at bounding box center [150, 27] width 49 height 19
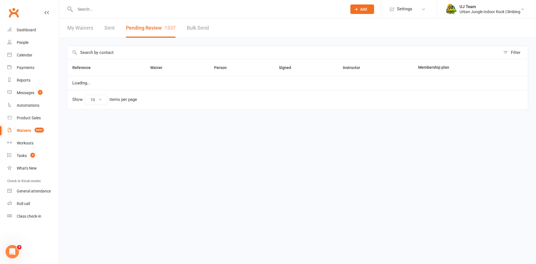
select select "25"
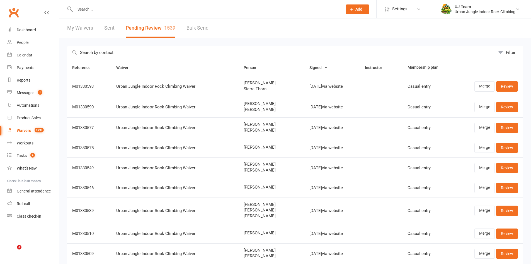
select select "25"
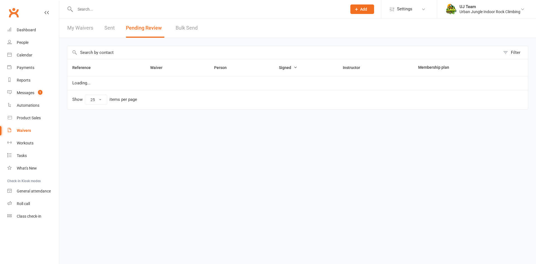
select select "25"
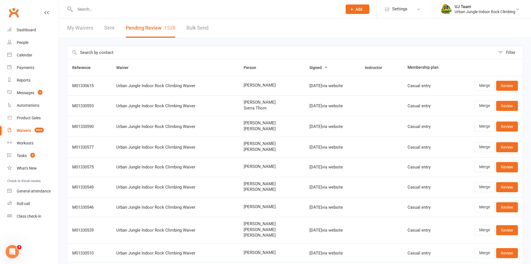
drag, startPoint x: 235, startPoint y: 90, endPoint x: 279, endPoint y: 86, distance: 43.9
click at [279, 86] on td "Adam Stevenson" at bounding box center [272, 85] width 66 height 19
copy span "Adam Stevenson"
click at [506, 89] on link "Review" at bounding box center [507, 86] width 22 height 10
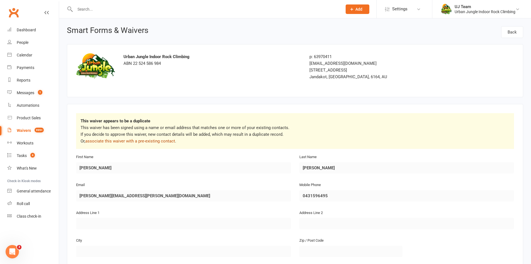
click at [165, 142] on link "associate this waiver with a pre-existing contact" at bounding box center [130, 140] width 90 height 5
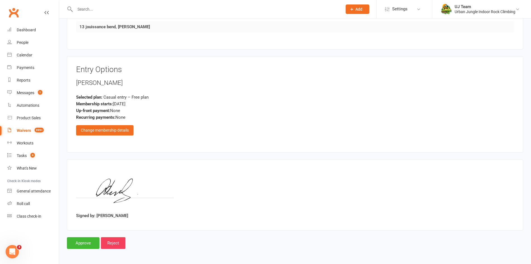
scroll to position [377, 0]
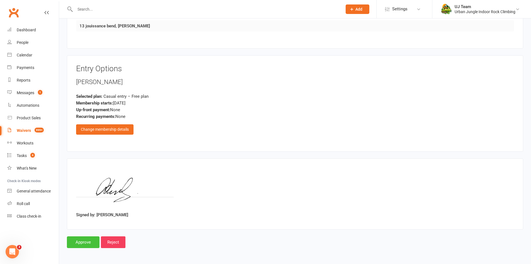
click at [81, 239] on input "Approve" at bounding box center [83, 242] width 33 height 12
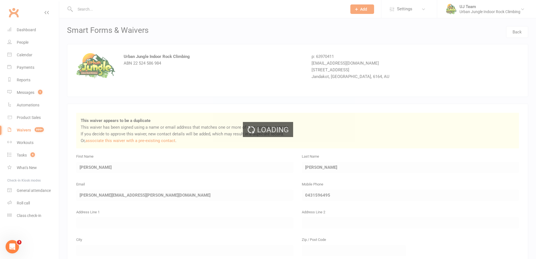
select select "25"
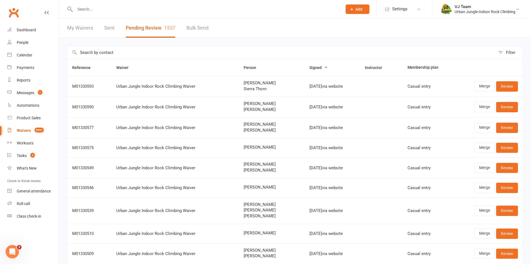
click at [234, 55] on input "text" at bounding box center [281, 52] width 428 height 13
paste input "heiner marx"
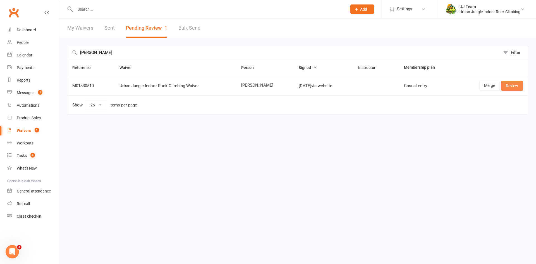
type input "heiner marx"
click at [510, 81] on link "Review" at bounding box center [512, 86] width 22 height 10
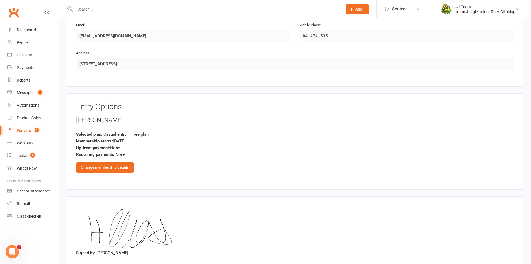
scroll to position [337, 0]
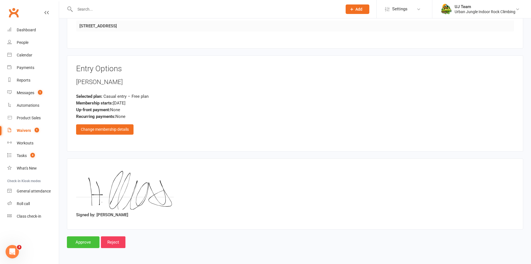
click at [86, 237] on input "Approve" at bounding box center [83, 242] width 33 height 12
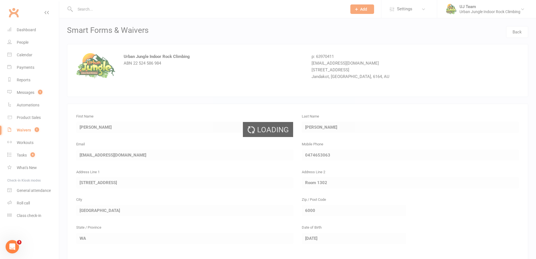
select select "25"
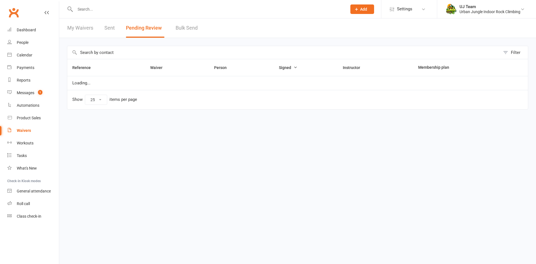
select select "25"
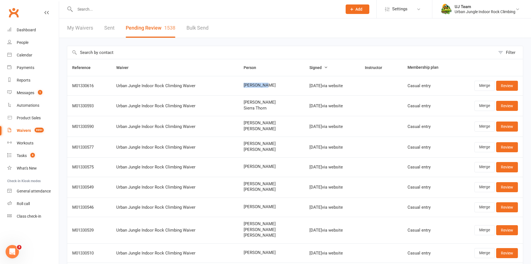
drag, startPoint x: 236, startPoint y: 83, endPoint x: 274, endPoint y: 86, distance: 38.8
click at [274, 86] on td "[PERSON_NAME]" at bounding box center [272, 85] width 66 height 19
copy span "[PERSON_NAME]"
click at [517, 90] on link "Review" at bounding box center [507, 86] width 22 height 10
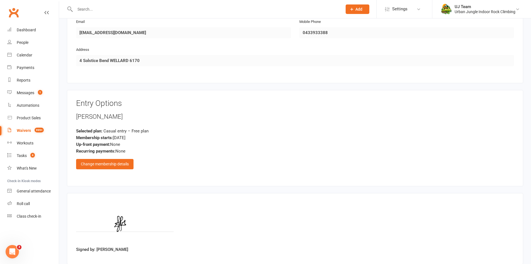
scroll to position [337, 0]
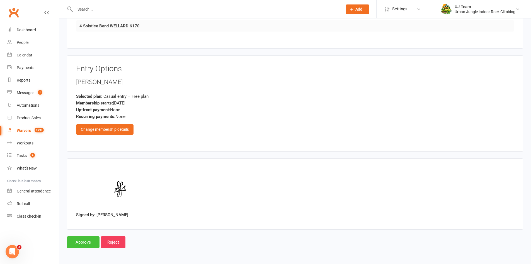
click at [84, 241] on input "Approve" at bounding box center [83, 242] width 33 height 12
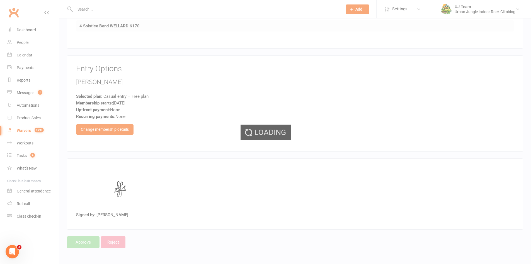
select select "25"
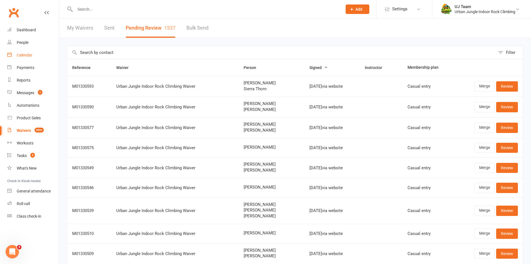
click at [20, 53] on div "Calendar" at bounding box center [25, 55] width 16 height 4
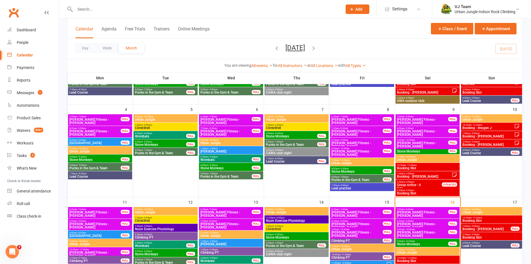
scroll to position [84, 0]
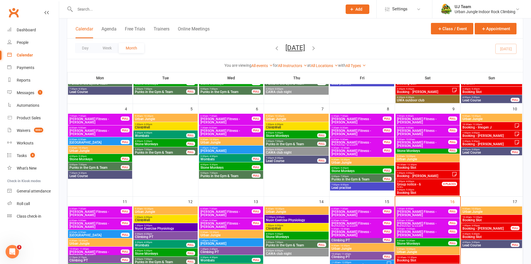
click at [420, 190] on span "3:30pm - 5:30pm" at bounding box center [428, 189] width 62 height 3
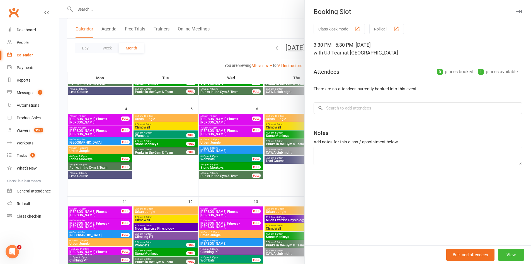
click at [260, 40] on div at bounding box center [295, 132] width 472 height 264
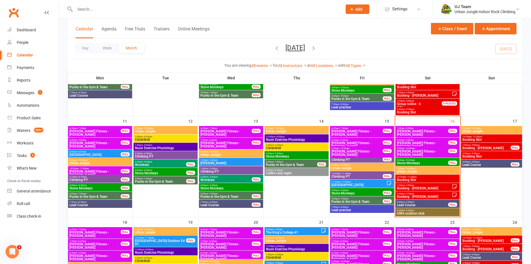
scroll to position [167, 0]
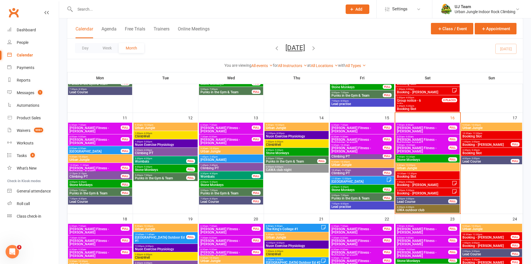
click at [416, 207] on span "4:30pm - 6:30pm" at bounding box center [428, 207] width 62 height 3
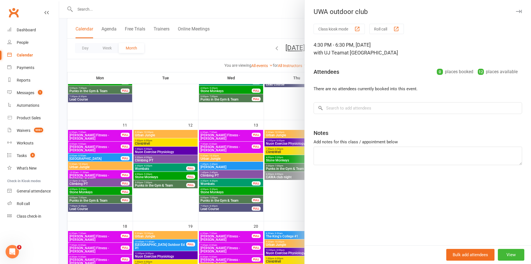
scroll to position [139, 0]
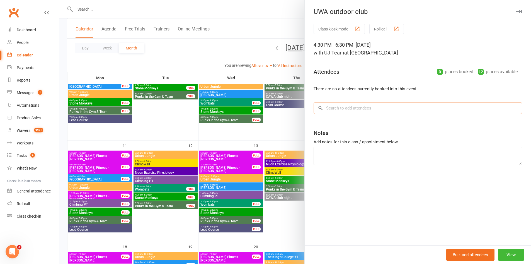
click at [335, 113] on input "search" at bounding box center [418, 108] width 209 height 12
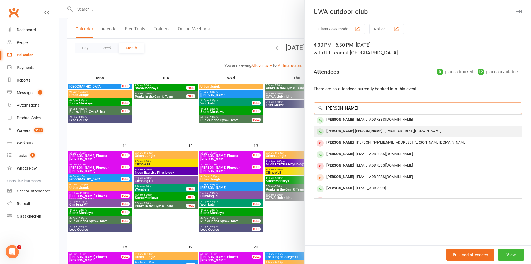
type input "[PERSON_NAME]"
click at [385, 131] on span "[EMAIL_ADDRESS][DOMAIN_NAME]" at bounding box center [413, 131] width 57 height 4
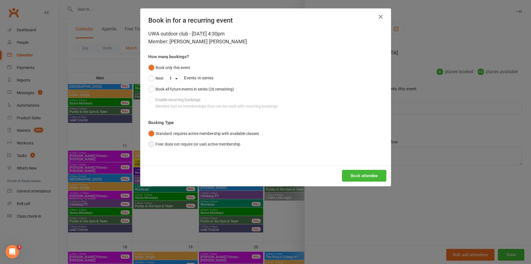
click at [214, 146] on button "Free: does not require (or use) active membership" at bounding box center [194, 144] width 92 height 11
click at [204, 136] on button "Standard: requires active membership with available classes" at bounding box center [203, 133] width 111 height 11
click at [378, 17] on icon "button" at bounding box center [381, 16] width 7 height 7
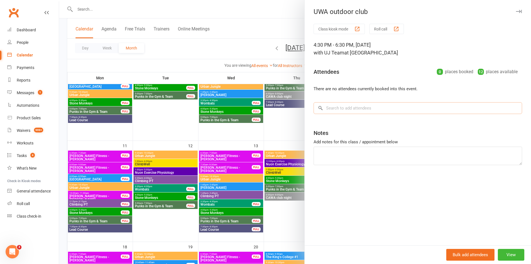
click at [362, 106] on input "search" at bounding box center [418, 108] width 209 height 12
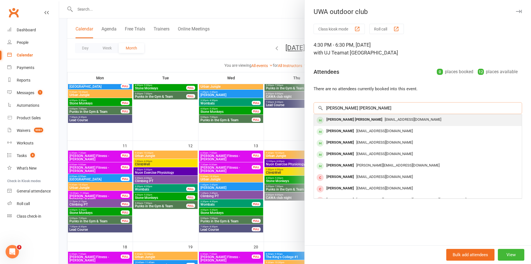
type input "[PERSON_NAME] [PERSON_NAME]"
click at [387, 119] on span "[EMAIL_ADDRESS][DOMAIN_NAME]" at bounding box center [413, 119] width 57 height 4
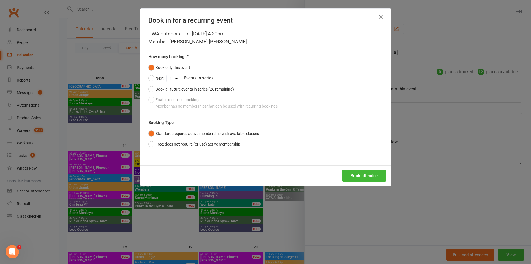
click at [379, 15] on icon "button" at bounding box center [381, 16] width 7 height 7
